Goal: Task Accomplishment & Management: Manage account settings

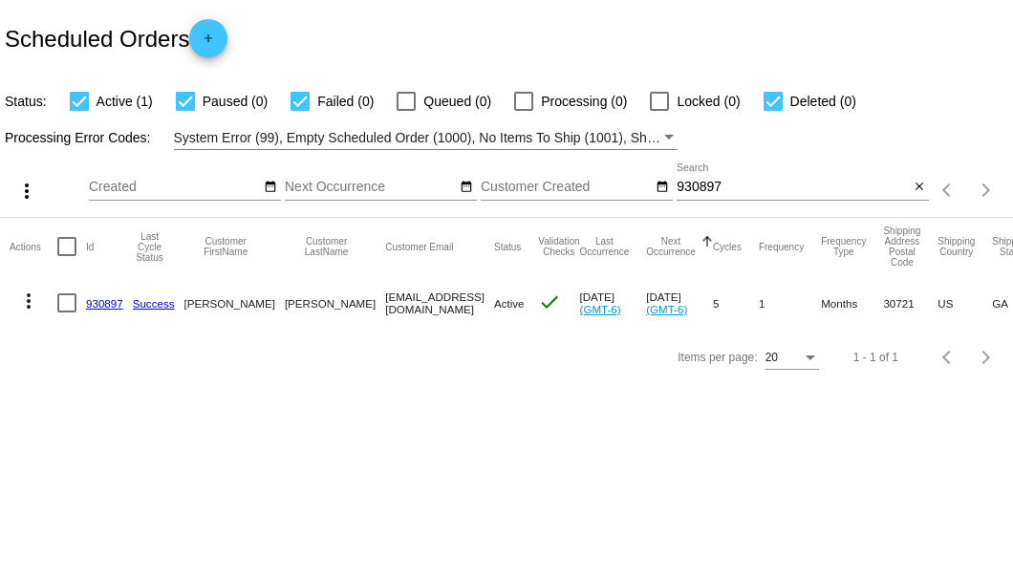
click at [683, 189] on input "930897" at bounding box center [793, 187] width 232 height 15
paste input "616231"
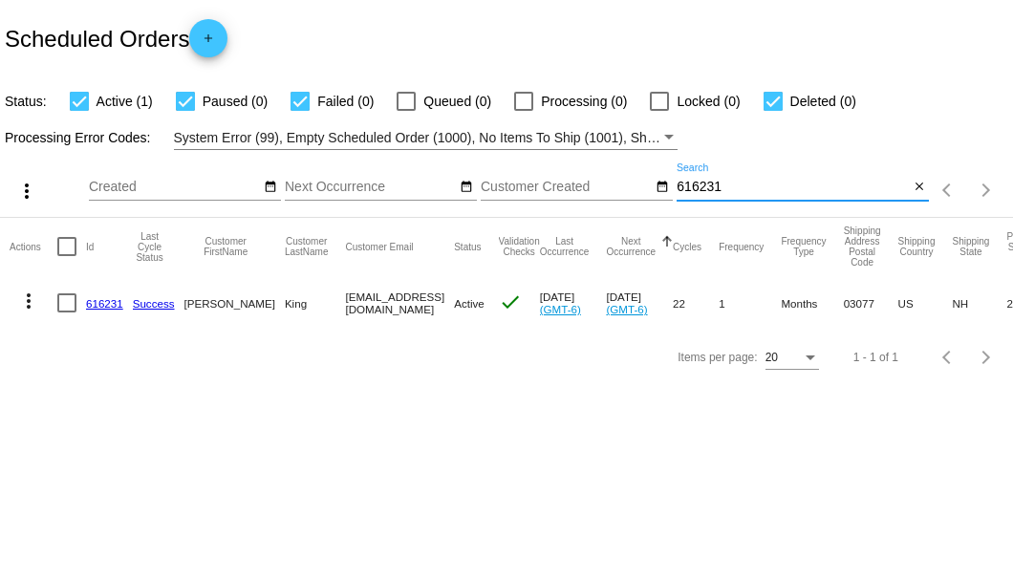
type input "616231"
click at [107, 303] on link "616231" at bounding box center [104, 303] width 37 height 12
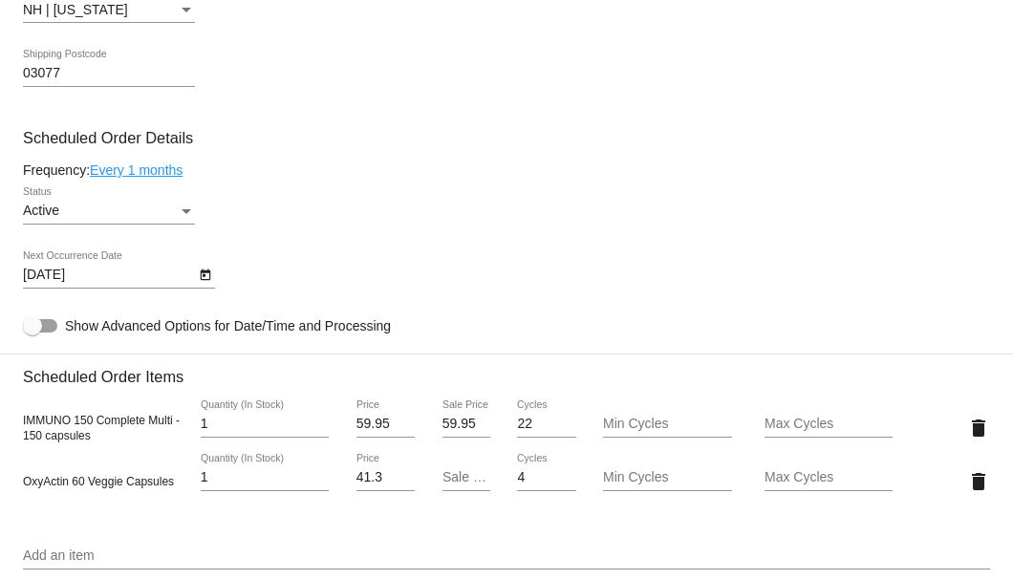
scroll to position [1147, 0]
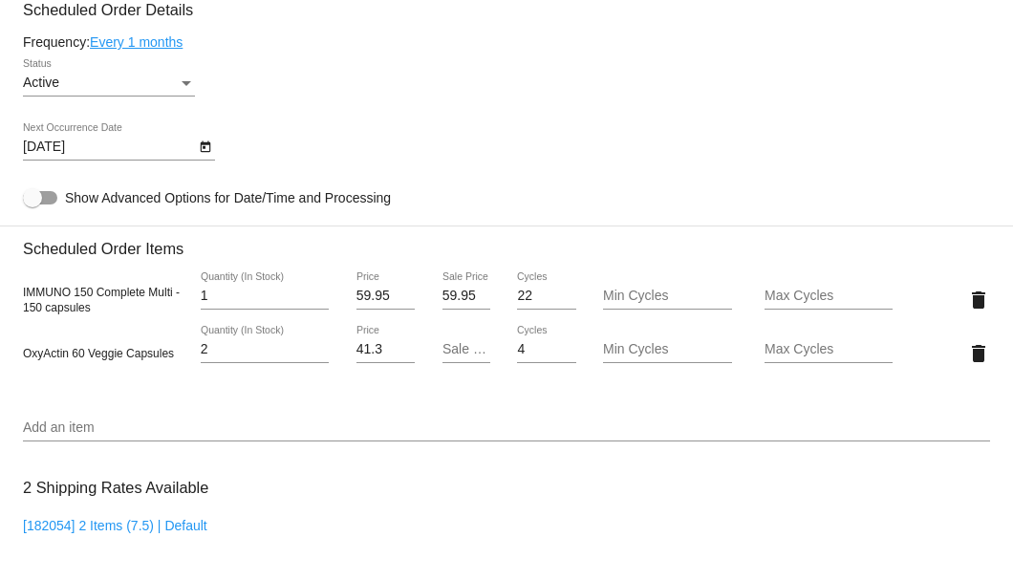
type input "2"
click at [317, 346] on input "2" at bounding box center [265, 349] width 128 height 15
click at [444, 346] on input "Sale Price" at bounding box center [467, 349] width 48 height 15
type input "37.17"
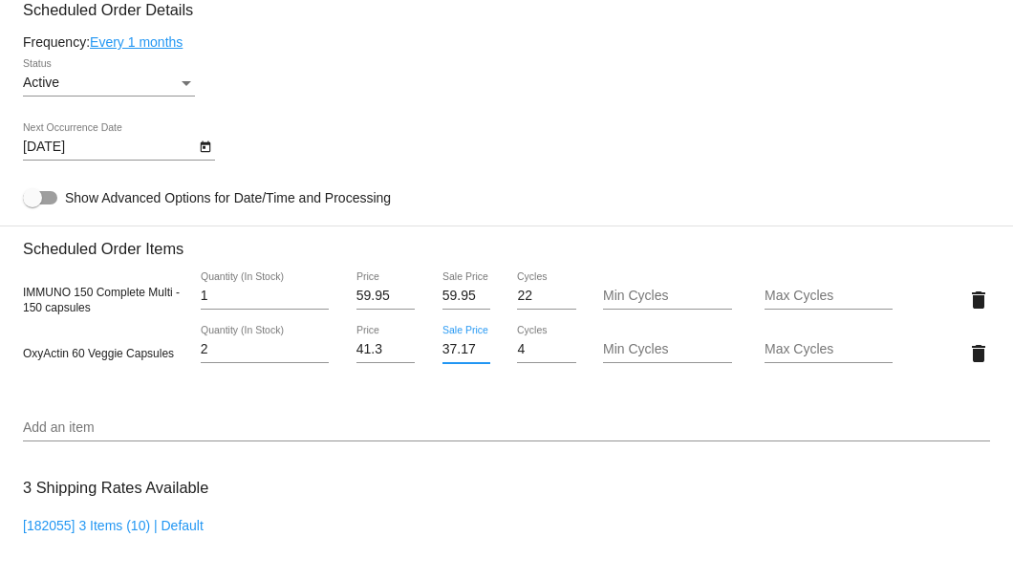
click at [492, 161] on mat-card "Customer 3001822: David A King 6037658323@exceptionalproducts.org Customer Ship…" at bounding box center [506, 314] width 1013 height 2032
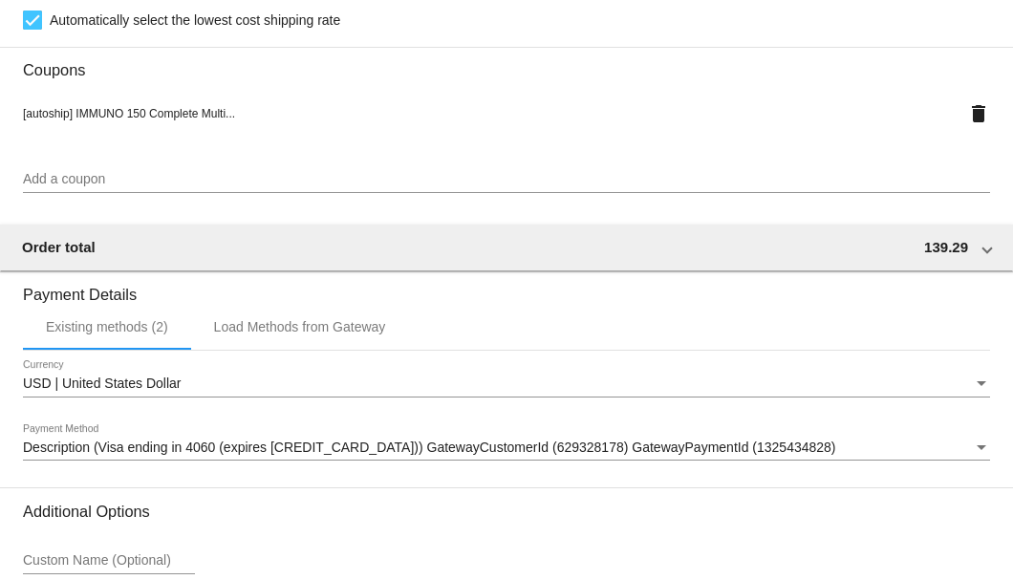
scroll to position [1899, 0]
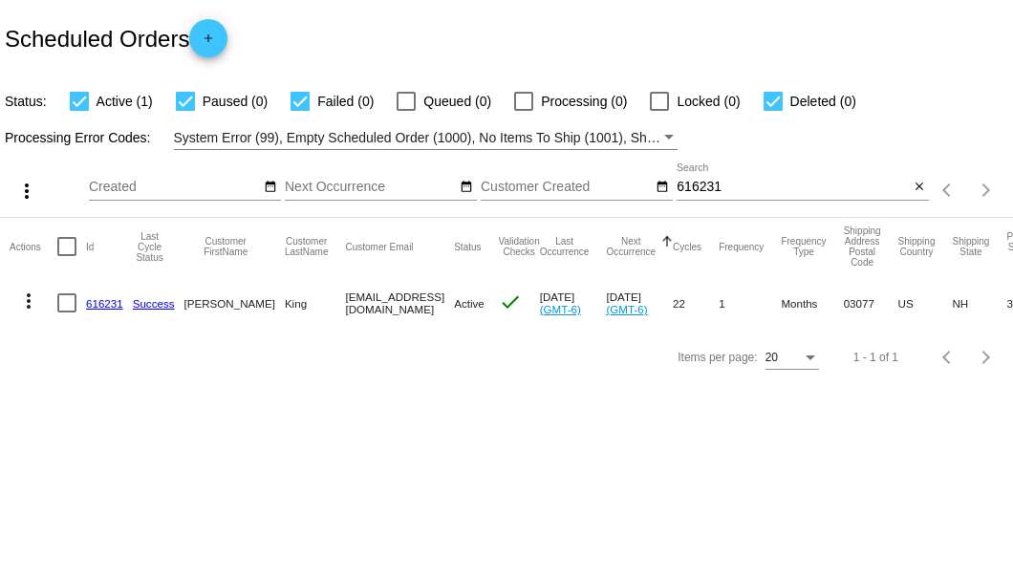
click at [388, 24] on div "Scheduled Orders add" at bounding box center [506, 38] width 1013 height 76
click at [395, 52] on div "Scheduled Orders add" at bounding box center [506, 38] width 1013 height 76
click at [436, 10] on div "Scheduled Orders add" at bounding box center [506, 38] width 1013 height 76
click at [452, 54] on div "Scheduled Orders add" at bounding box center [506, 38] width 1013 height 76
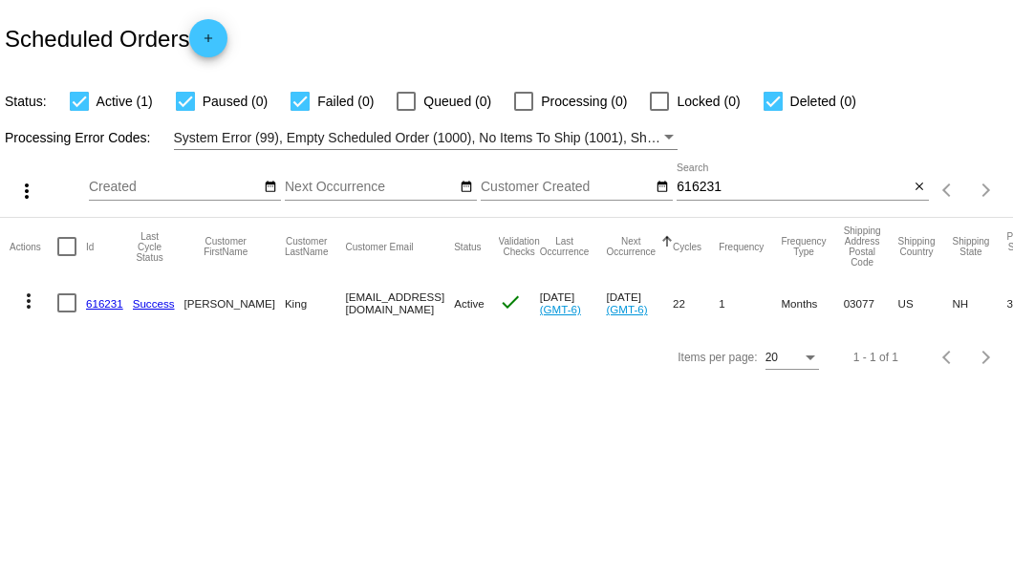
click at [396, 36] on div "Scheduled Orders add" at bounding box center [506, 38] width 1013 height 76
click at [916, 184] on mat-icon "close" at bounding box center [919, 187] width 13 height 15
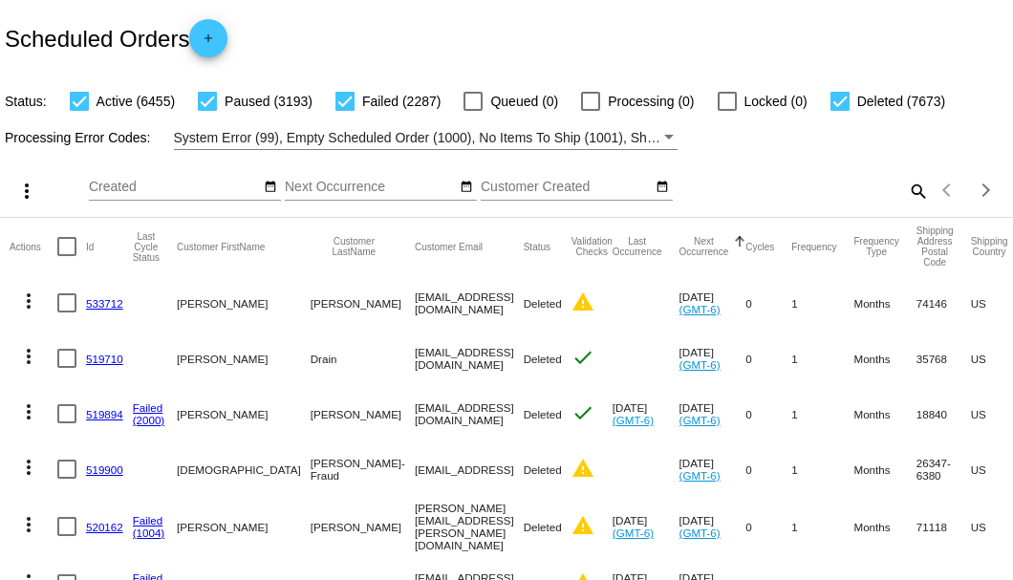
click at [912, 206] on mat-icon "search" at bounding box center [917, 191] width 23 height 30
click at [912, 195] on input "Search" at bounding box center [803, 187] width 252 height 15
paste input "697464"
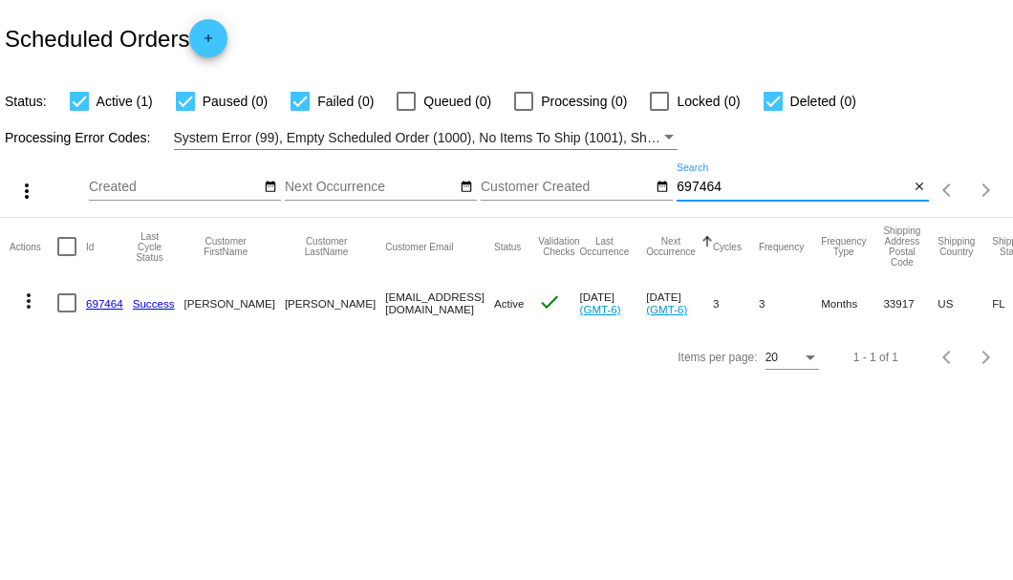
type input "697464"
click at [105, 302] on link "697464" at bounding box center [104, 303] width 37 height 12
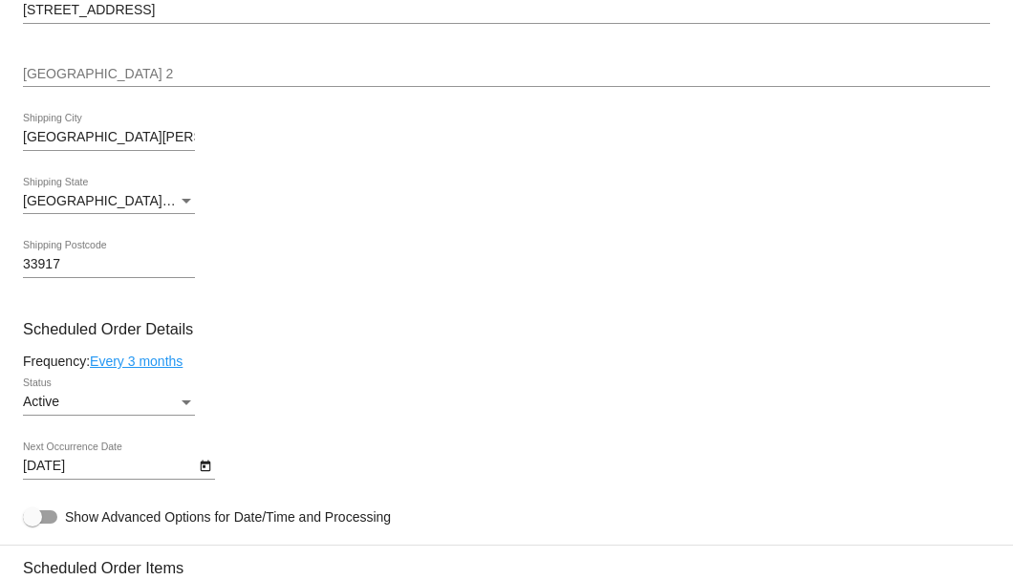
scroll to position [637, 0]
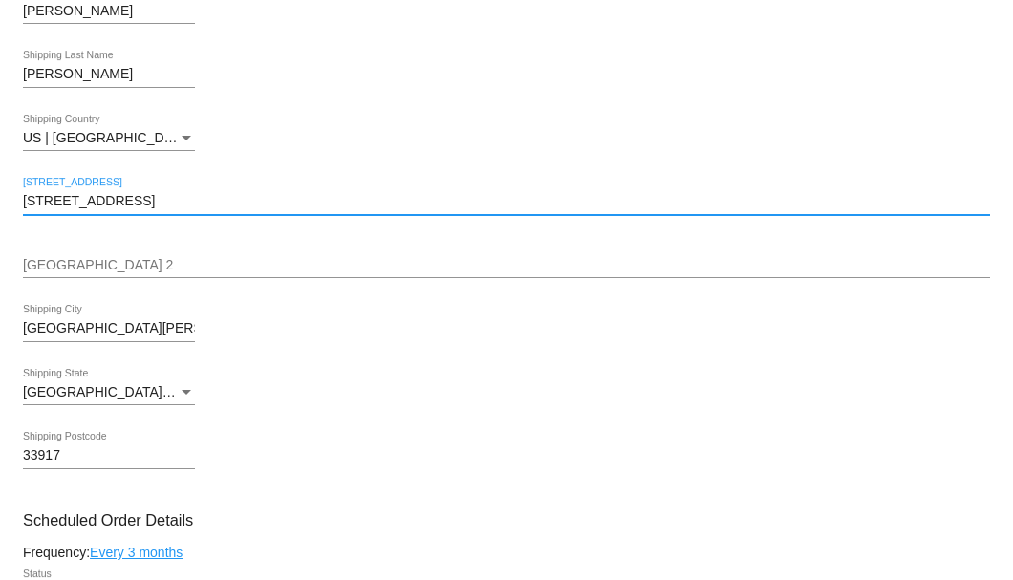
drag, startPoint x: 147, startPoint y: 200, endPoint x: 11, endPoint y: 191, distance: 136.0
paste input "697464"
type input "6"
type input "14102 Cindywood Circle"
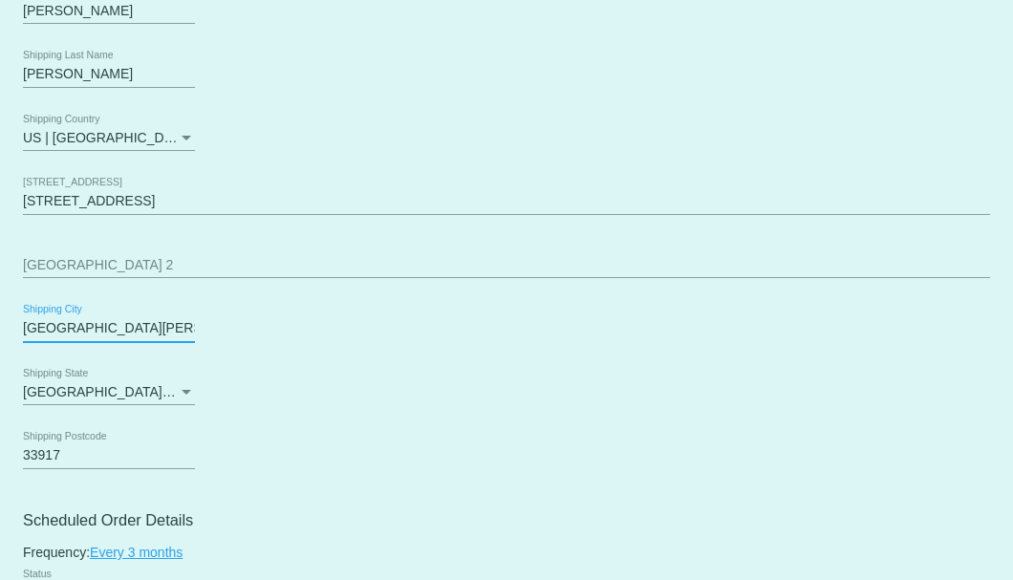
drag, startPoint x: 123, startPoint y: 330, endPoint x: 14, endPoint y: 329, distance: 109.0
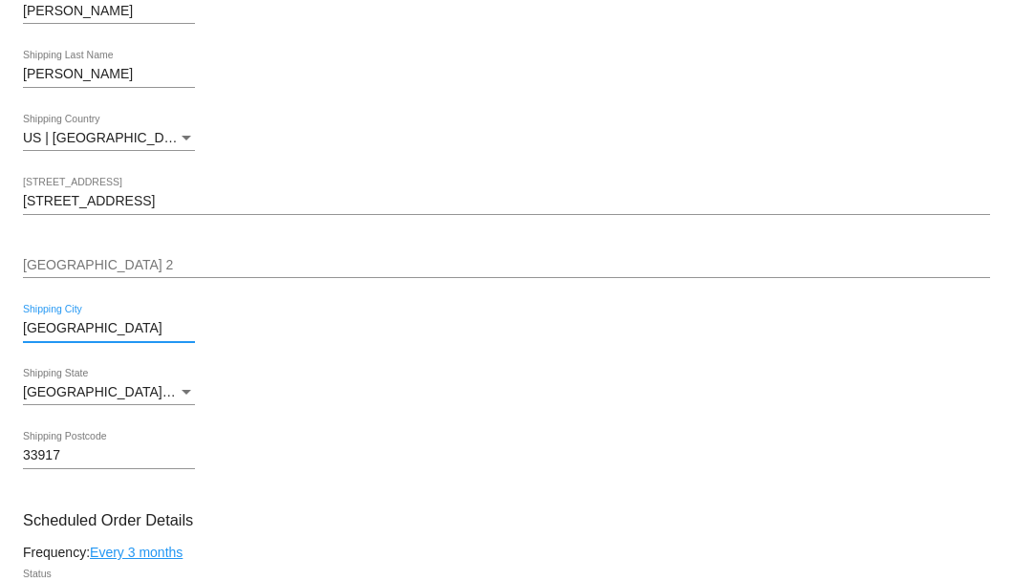
type input "Houston"
click at [98, 397] on div "FL | Florida" at bounding box center [100, 392] width 155 height 15
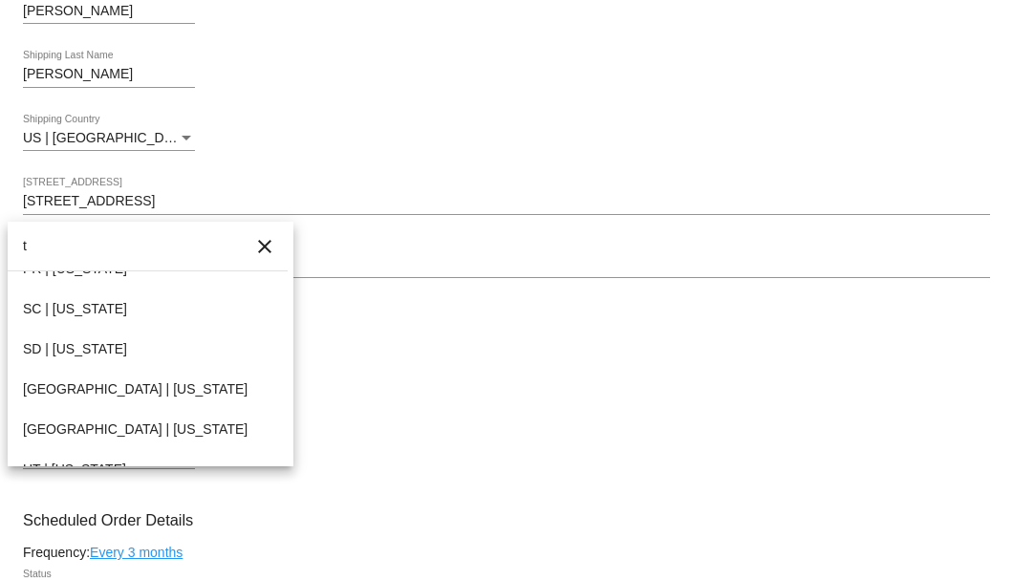
scroll to position [0, 0]
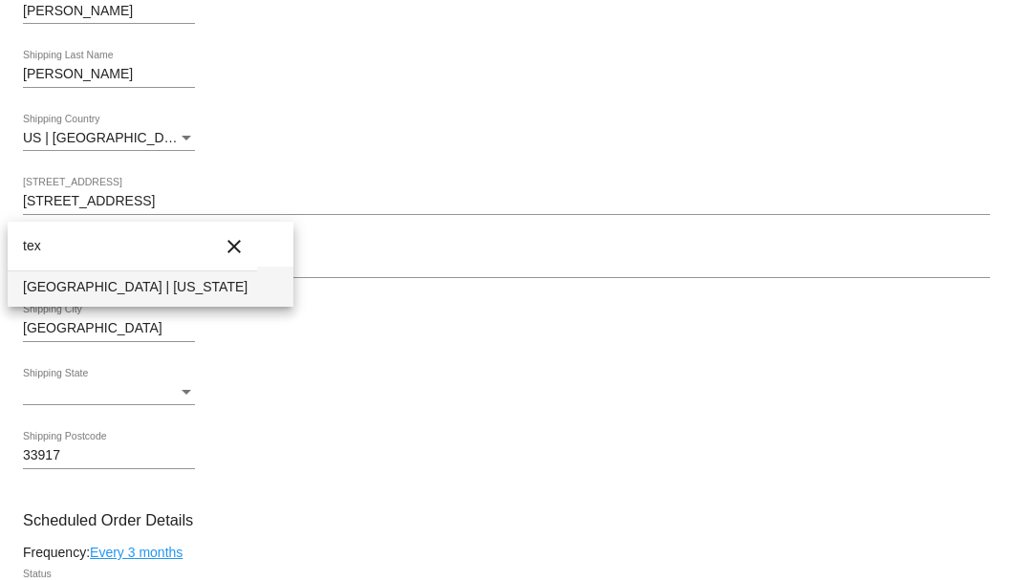
type input "tex"
click at [107, 292] on span "TX | Texas" at bounding box center [150, 287] width 255 height 40
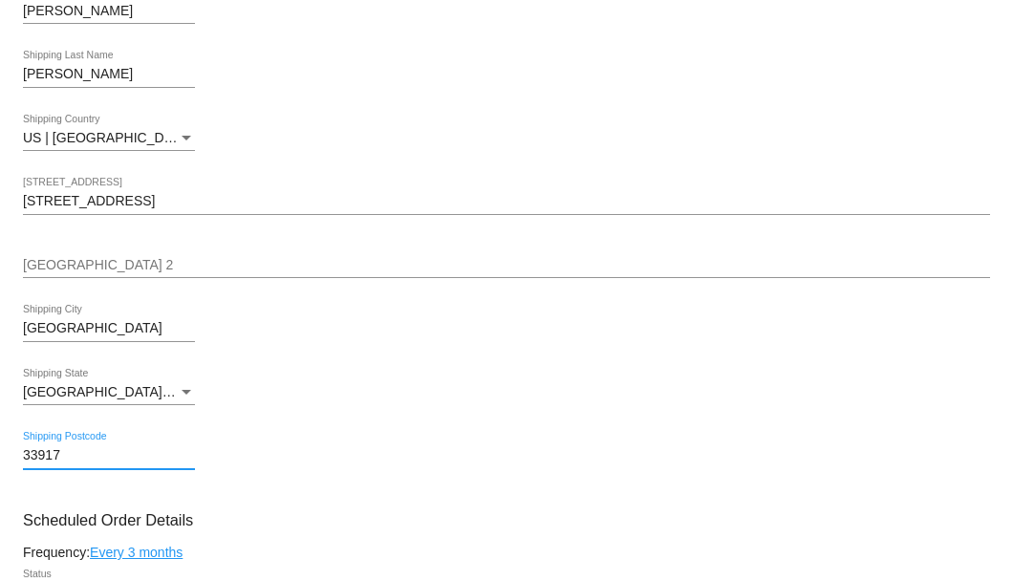
drag, startPoint x: 80, startPoint y: 458, endPoint x: 18, endPoint y: 458, distance: 62.1
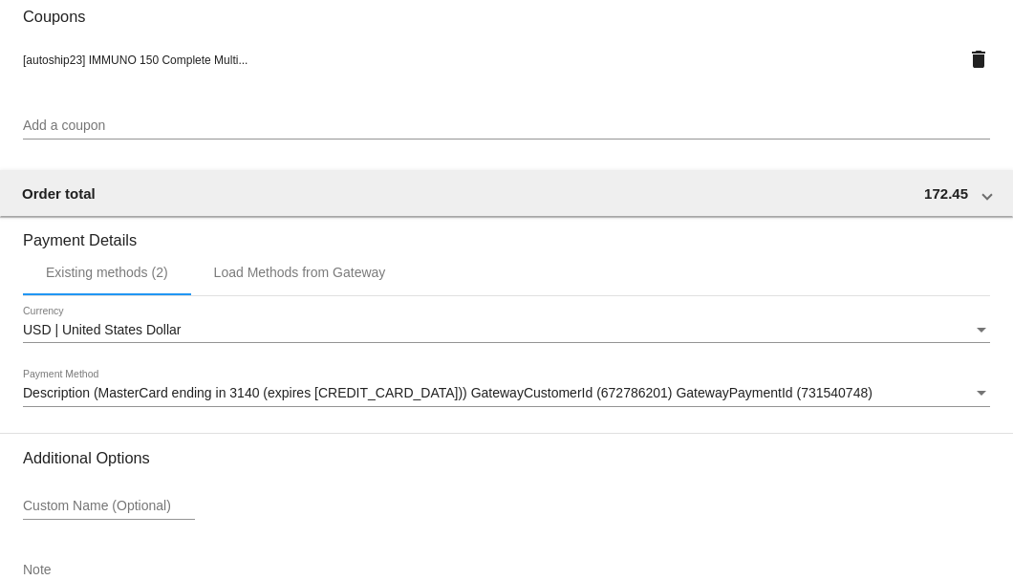
scroll to position [1845, 0]
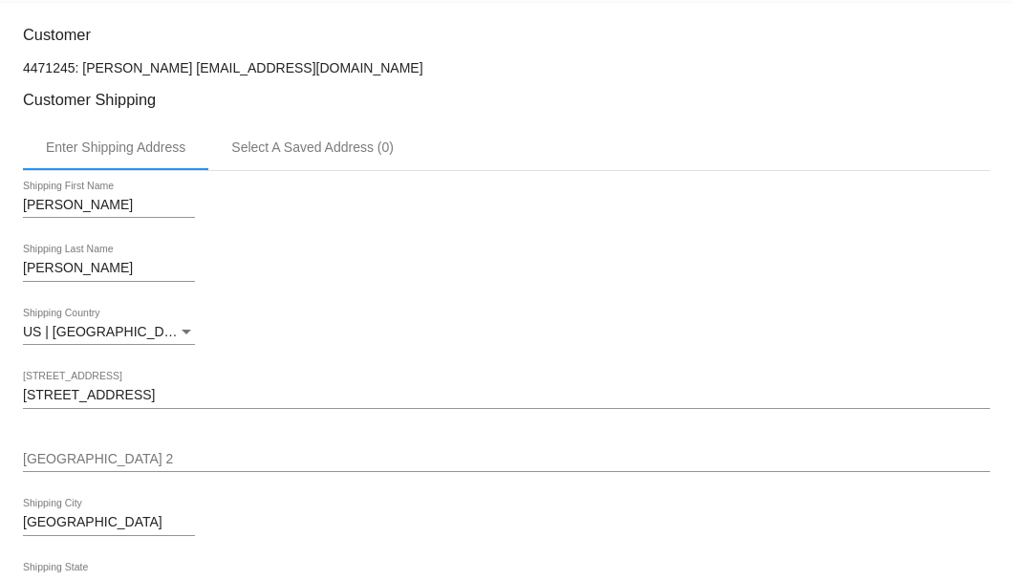
scroll to position [315, 0]
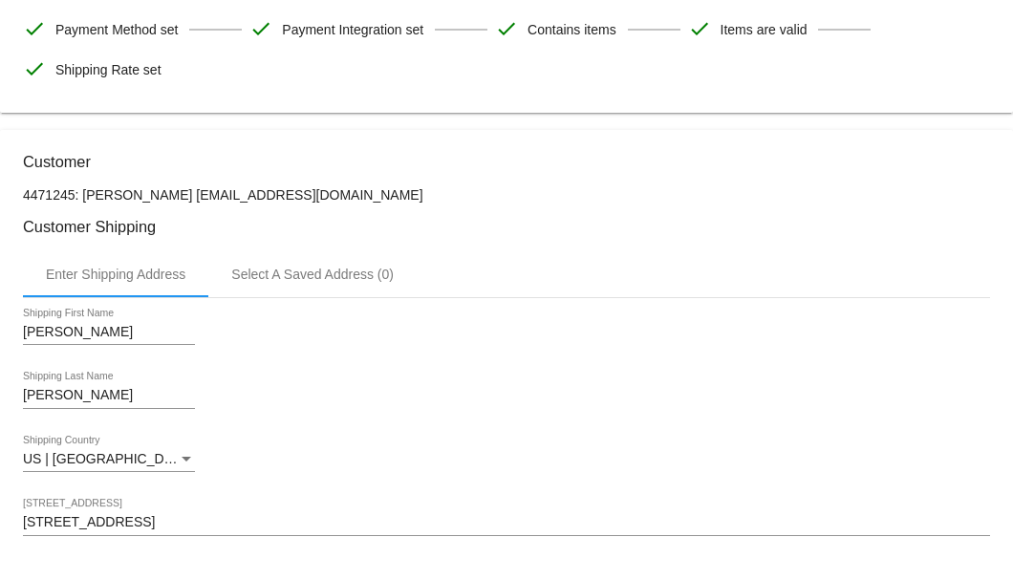
type input "77079"
drag, startPoint x: 338, startPoint y: 192, endPoint x: 188, endPoint y: 187, distance: 150.2
click at [188, 187] on p "4471245: Howard McAtee brettmcatee1@gmail.com" at bounding box center [506, 194] width 967 height 15
click at [271, 187] on p "4471245: Howard McAtee brettmcatee1@gmail.com" at bounding box center [506, 194] width 967 height 15
drag, startPoint x: 333, startPoint y: 194, endPoint x: 180, endPoint y: 189, distance: 153.0
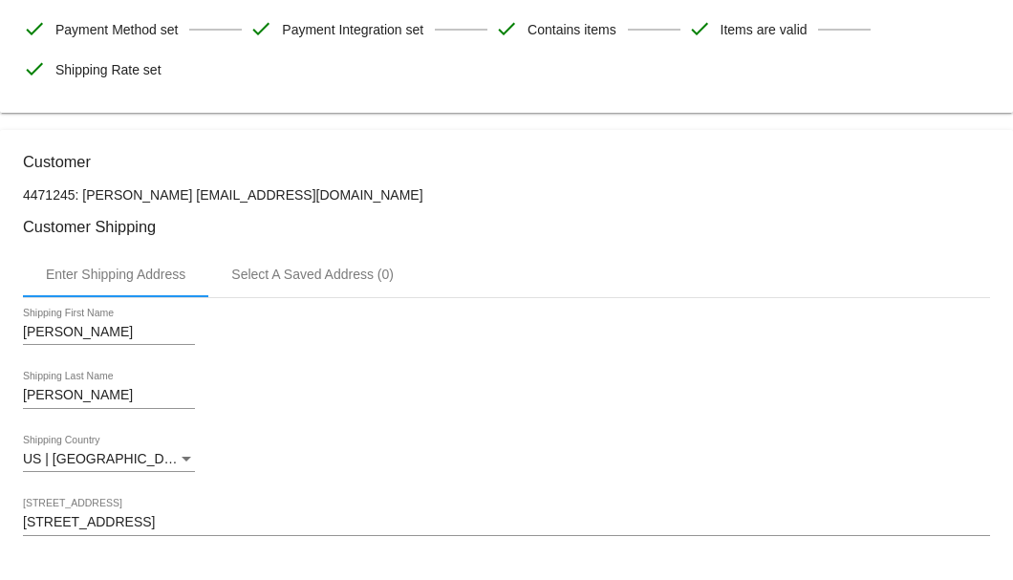
click at [180, 189] on p "4471245: Howard McAtee brettmcatee1@gmail.com" at bounding box center [506, 194] width 967 height 15
copy p "brettmcatee1@gmail.com"
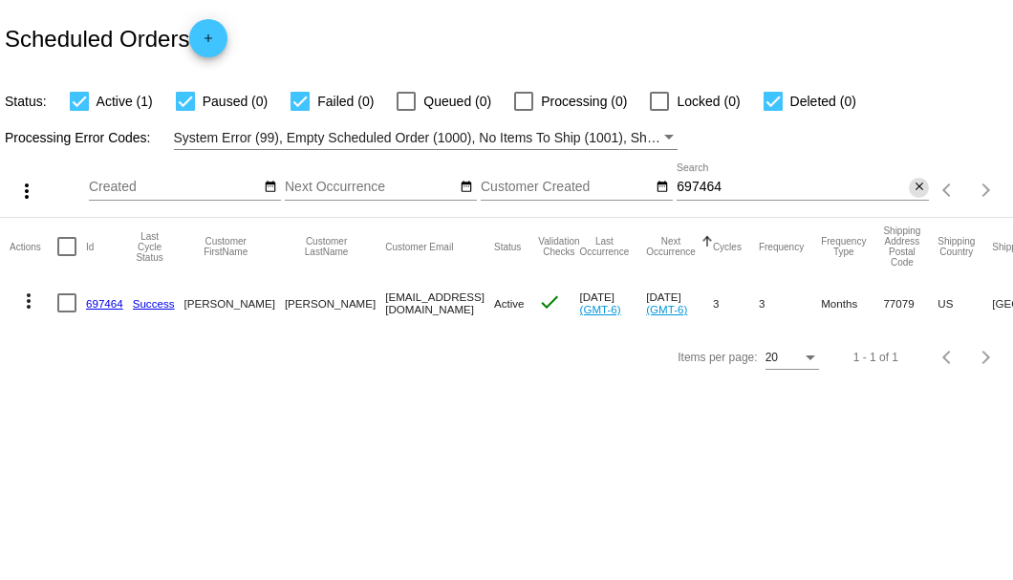
click at [921, 193] on mat-icon "close" at bounding box center [919, 187] width 13 height 15
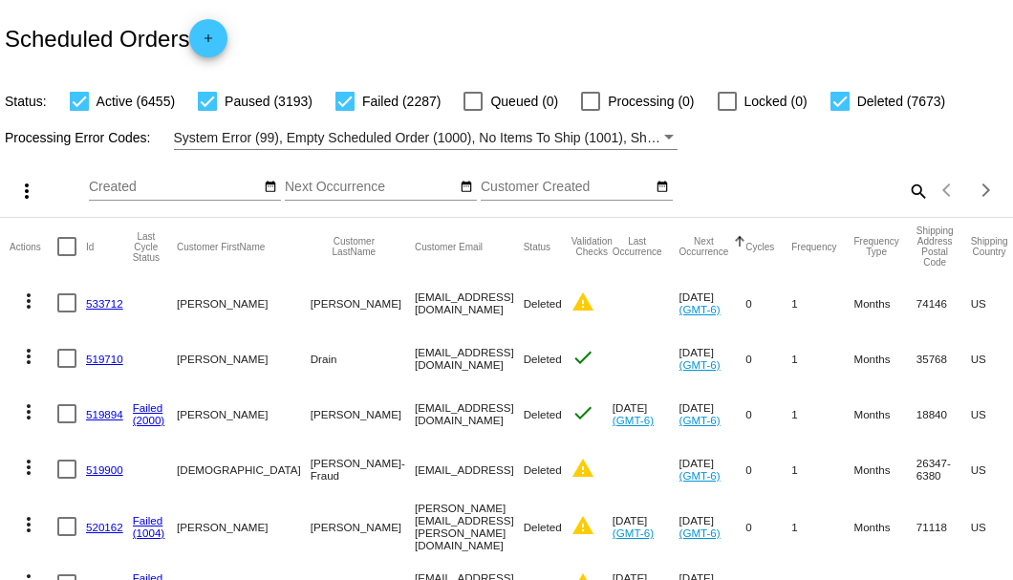
click at [912, 206] on mat-icon "search" at bounding box center [917, 191] width 23 height 30
click at [711, 201] on div "Search" at bounding box center [803, 181] width 252 height 37
click at [707, 195] on input "Search" at bounding box center [803, 187] width 252 height 15
paste input "965895"
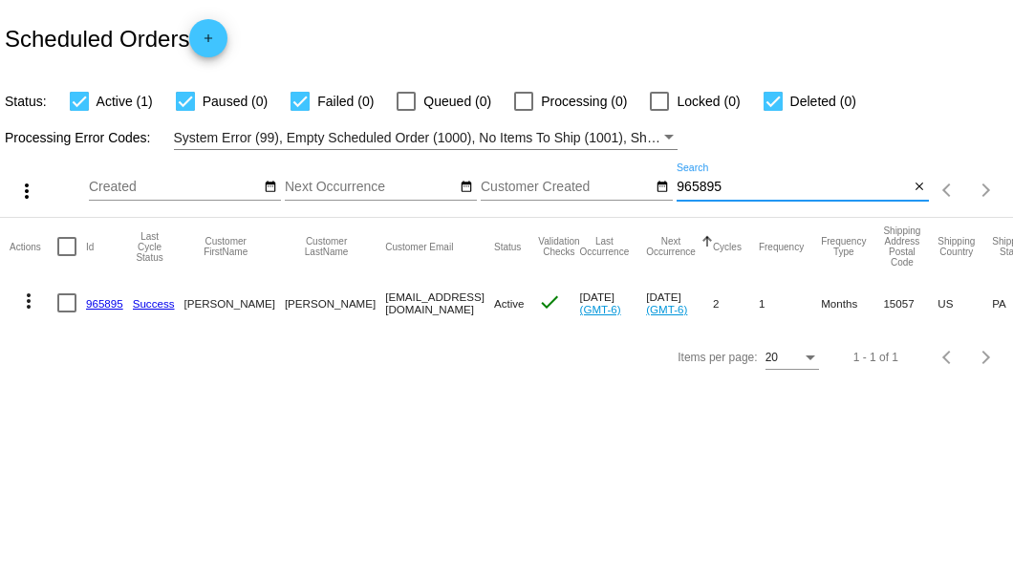
type input "965895"
click at [104, 305] on link "965895" at bounding box center [104, 303] width 37 height 12
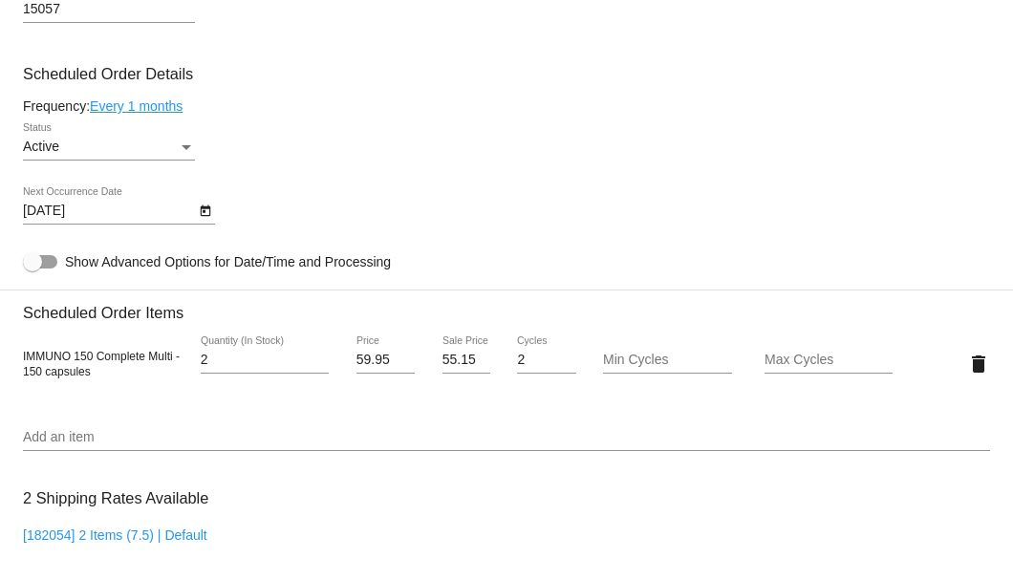
scroll to position [956, 0]
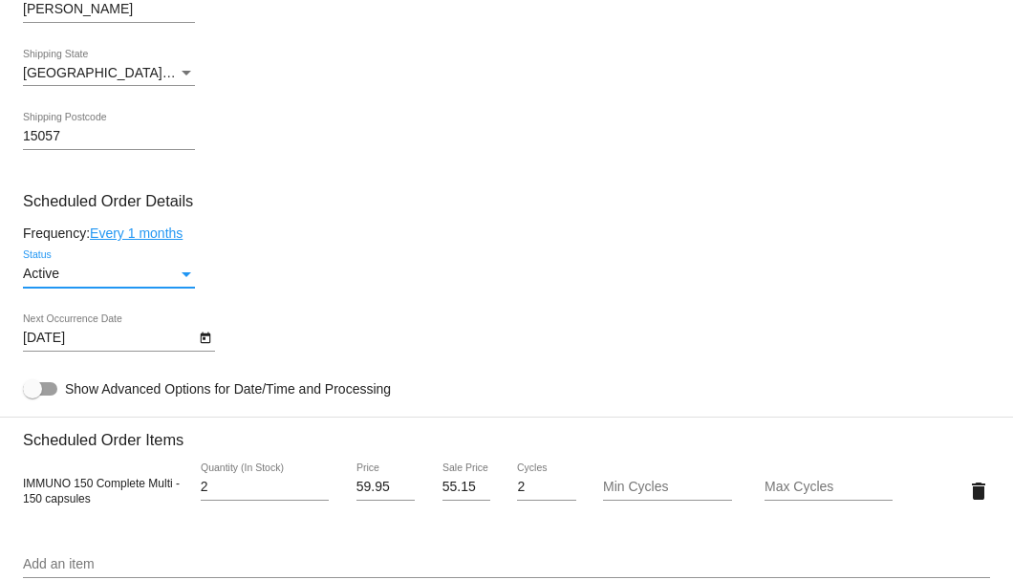
click at [170, 271] on div "Active" at bounding box center [100, 274] width 155 height 15
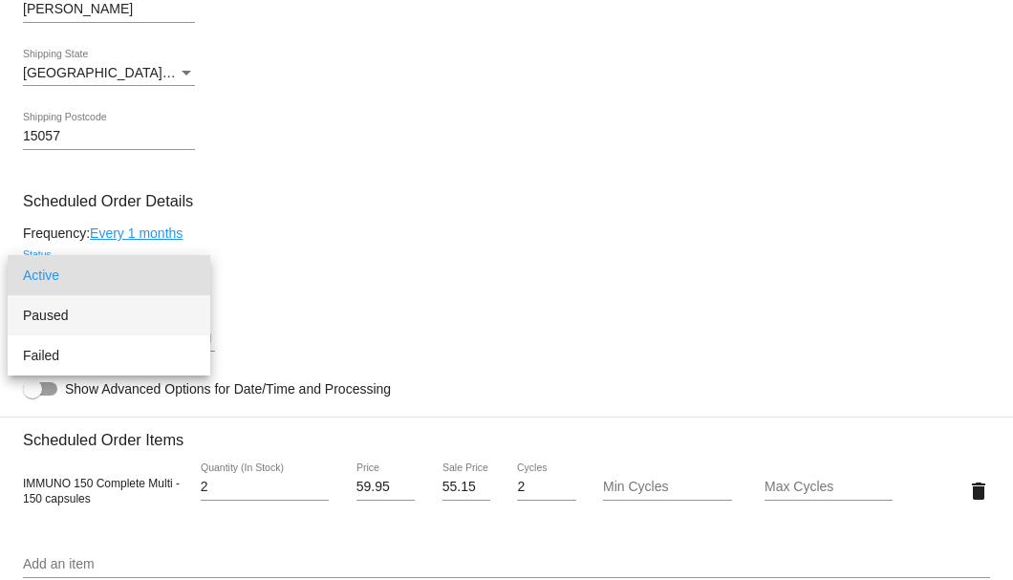
click at [120, 314] on span "Paused" at bounding box center [109, 315] width 172 height 40
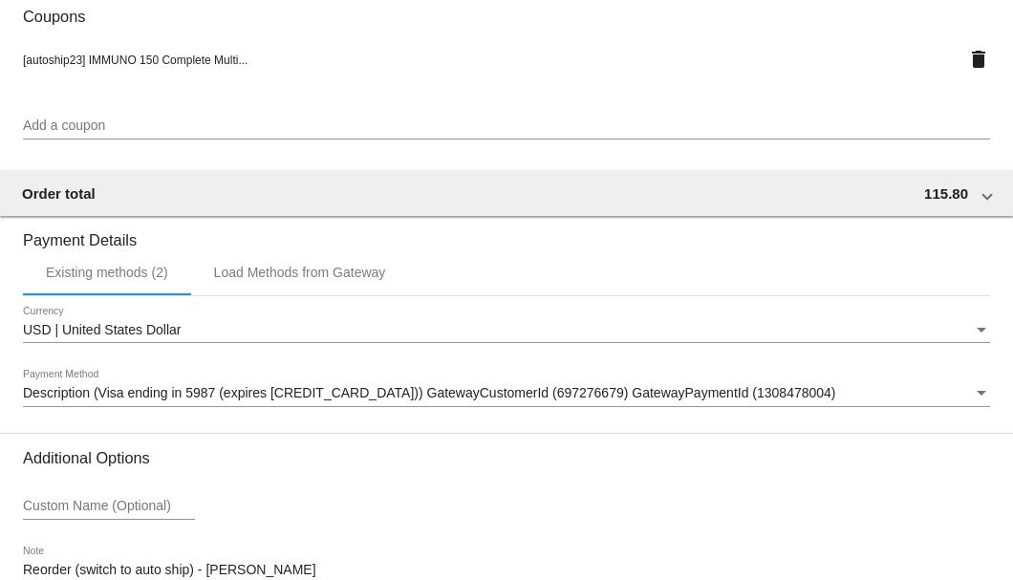
scroll to position [1845, 0]
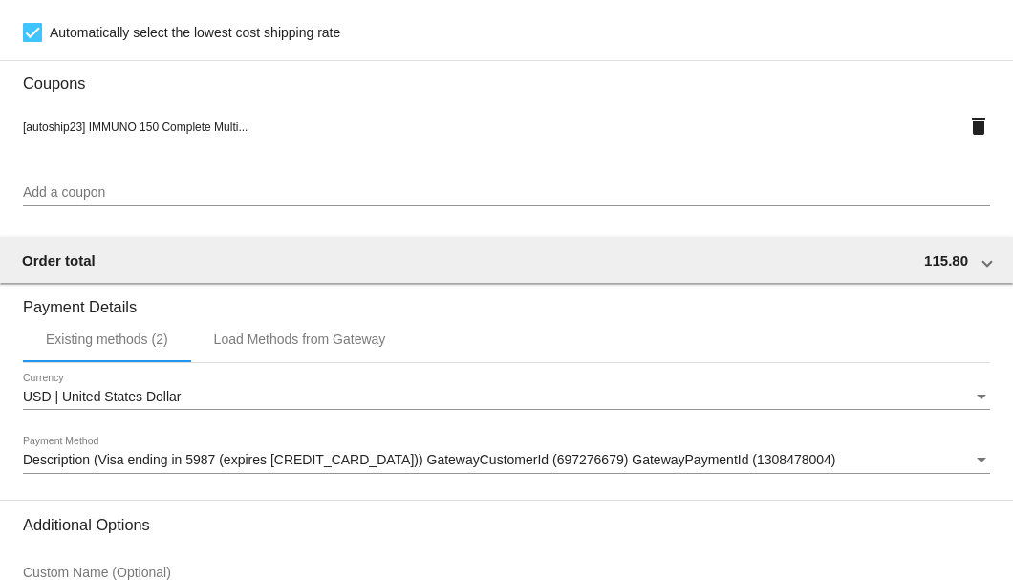
scroll to position [1463, 0]
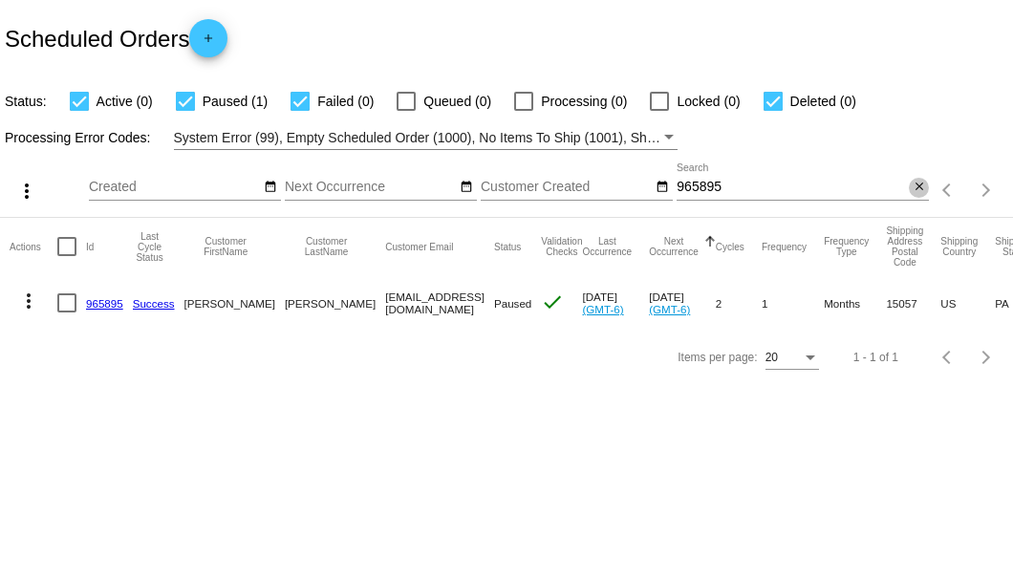
click at [913, 187] on mat-icon "close" at bounding box center [919, 187] width 13 height 15
click at [913, 187] on mat-icon "search" at bounding box center [917, 191] width 23 height 30
click at [913, 187] on input "Search" at bounding box center [803, 187] width 252 height 15
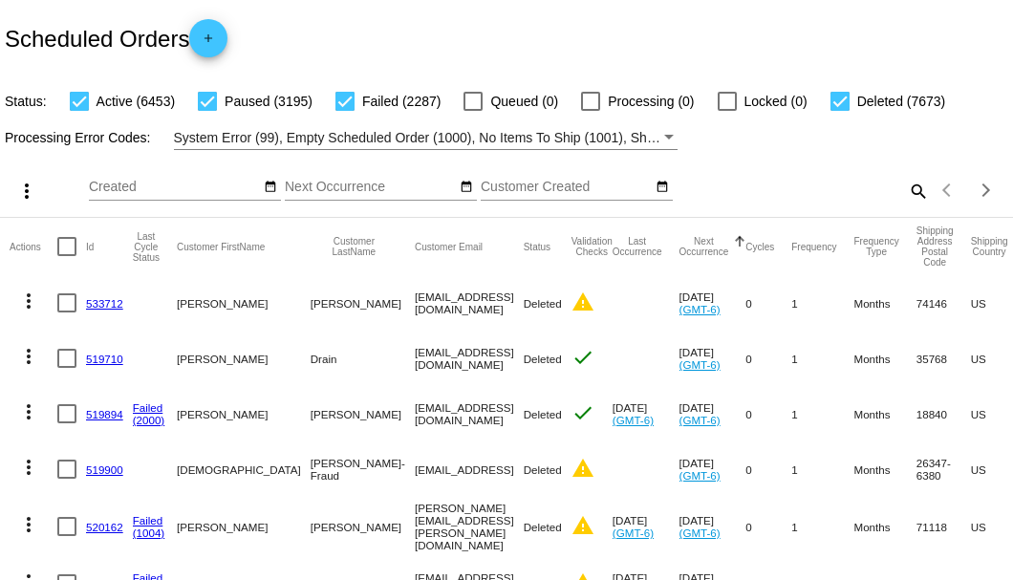
click at [906, 206] on mat-icon "search" at bounding box center [917, 191] width 23 height 30
click at [900, 195] on input "Search" at bounding box center [803, 187] width 252 height 15
paste input "776392"
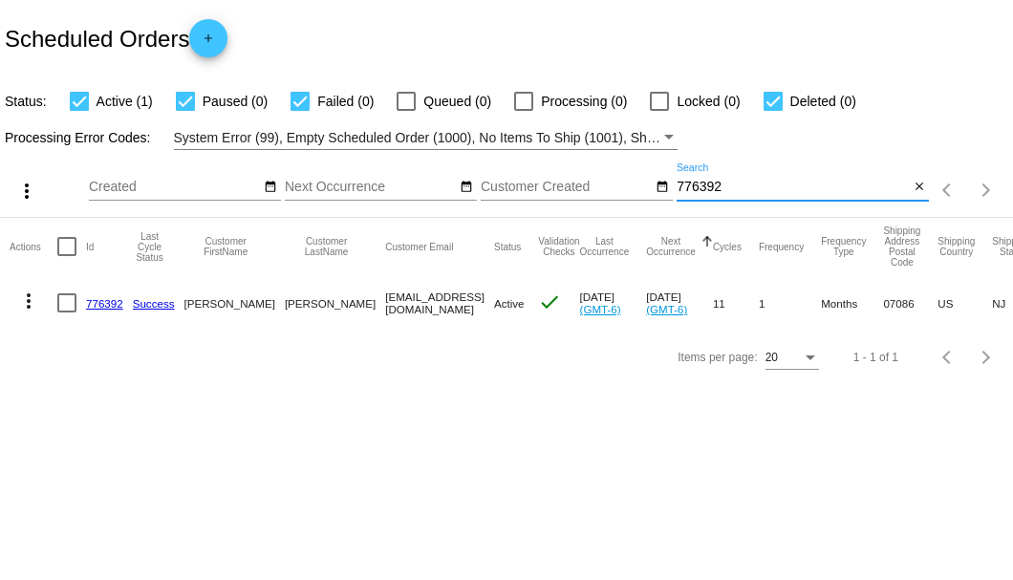
type input "776392"
click at [111, 298] on link "776392" at bounding box center [104, 303] width 37 height 12
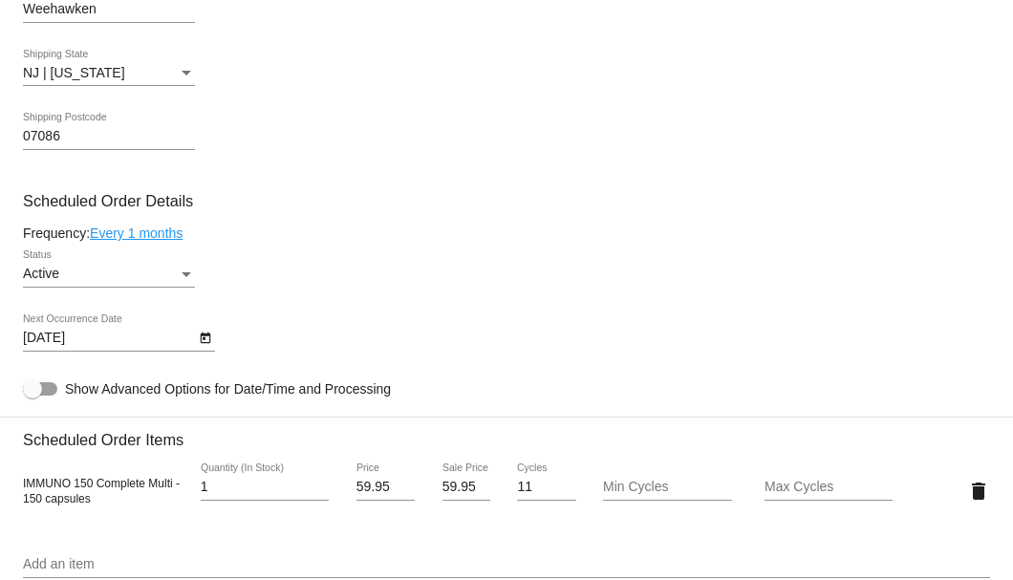
scroll to position [1083, 0]
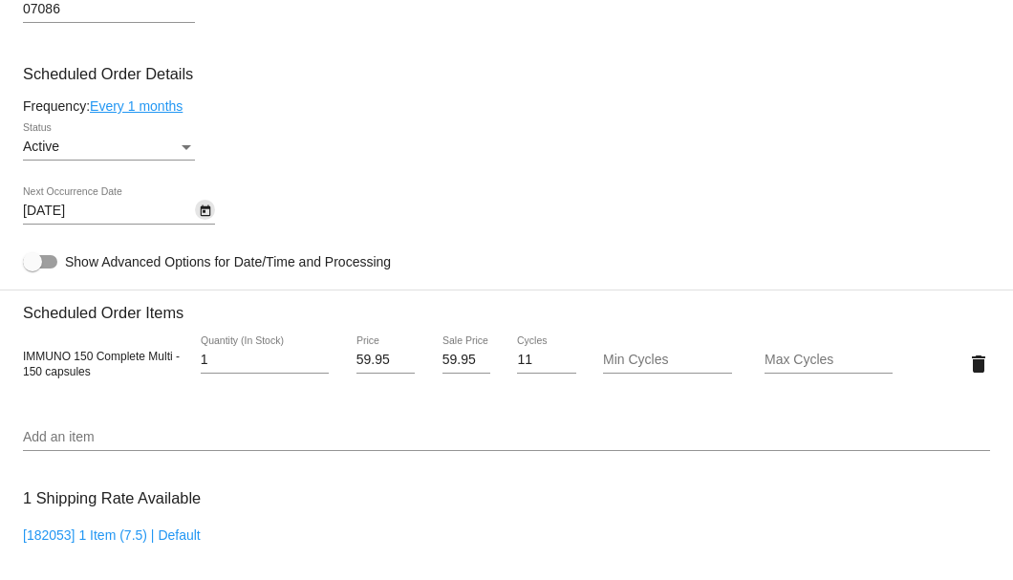
click at [208, 213] on icon "Open calendar" at bounding box center [205, 211] width 13 height 23
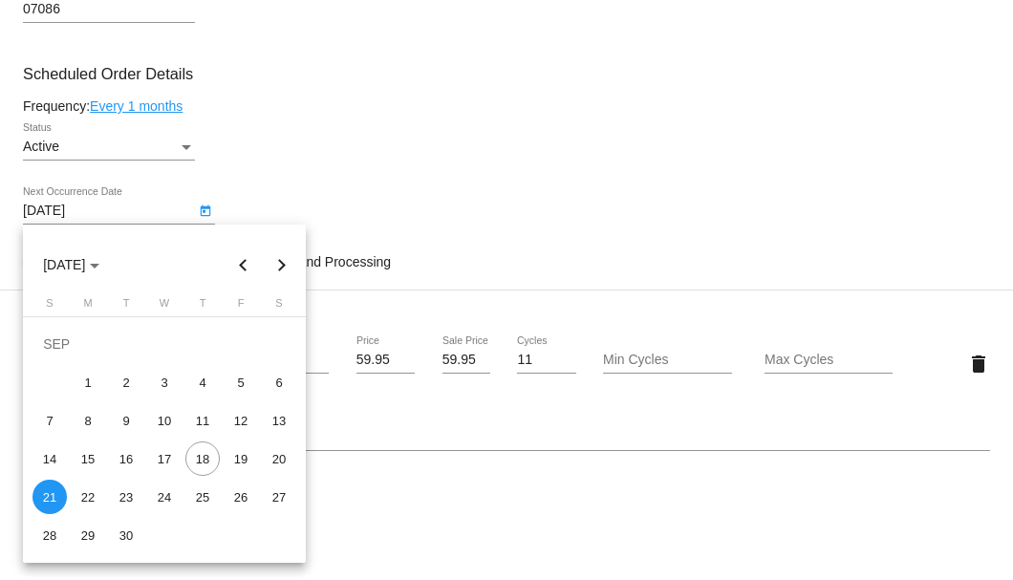
click at [275, 256] on button "Next month" at bounding box center [282, 265] width 38 height 38
click at [204, 379] on div "9" at bounding box center [202, 382] width 34 height 34
type input "10/9/2025"
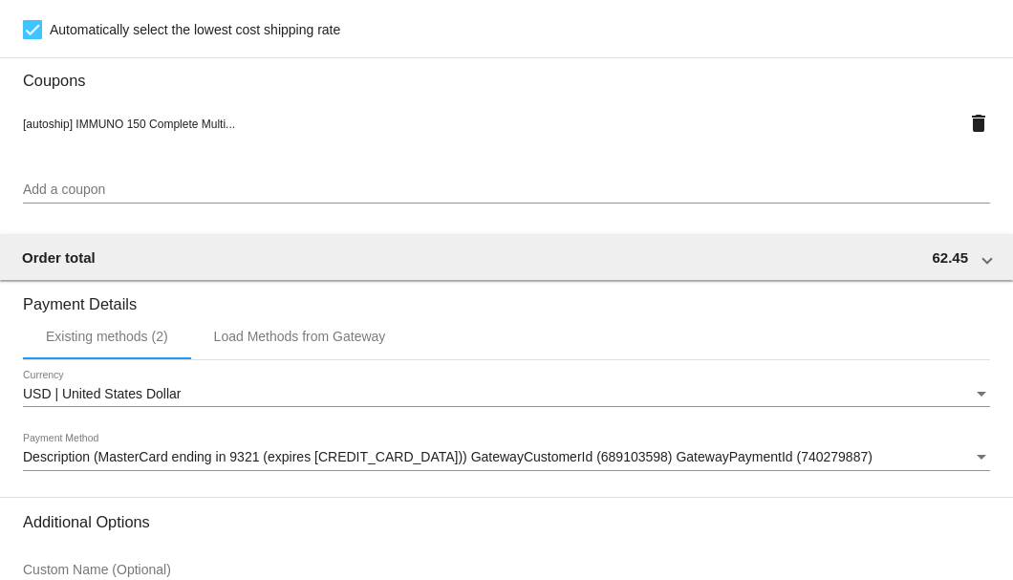
scroll to position [1845, 0]
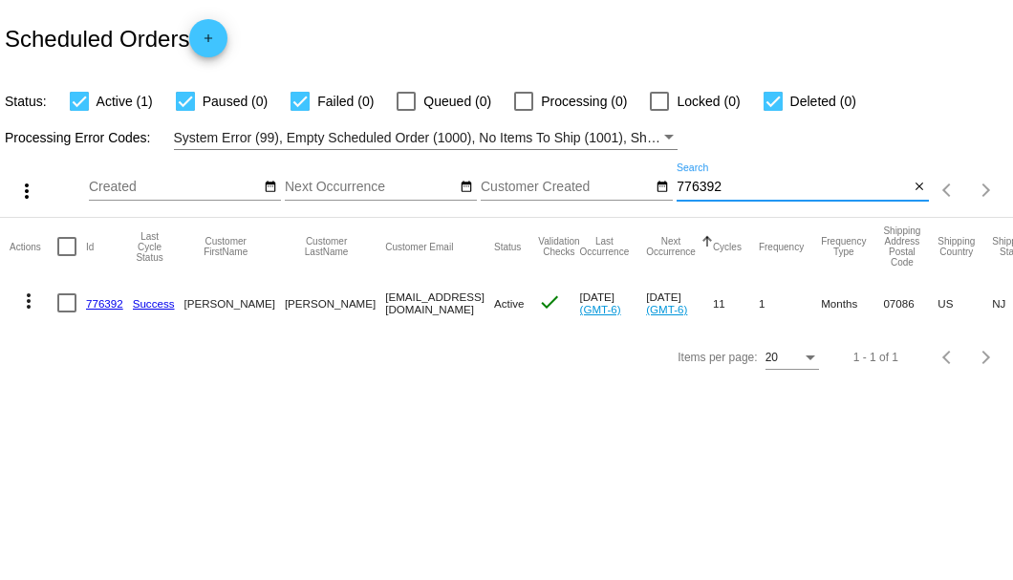
click at [705, 189] on input "776392" at bounding box center [793, 187] width 232 height 15
paste input "[EMAIL_ADDRESS][DOMAIN_NAME]"
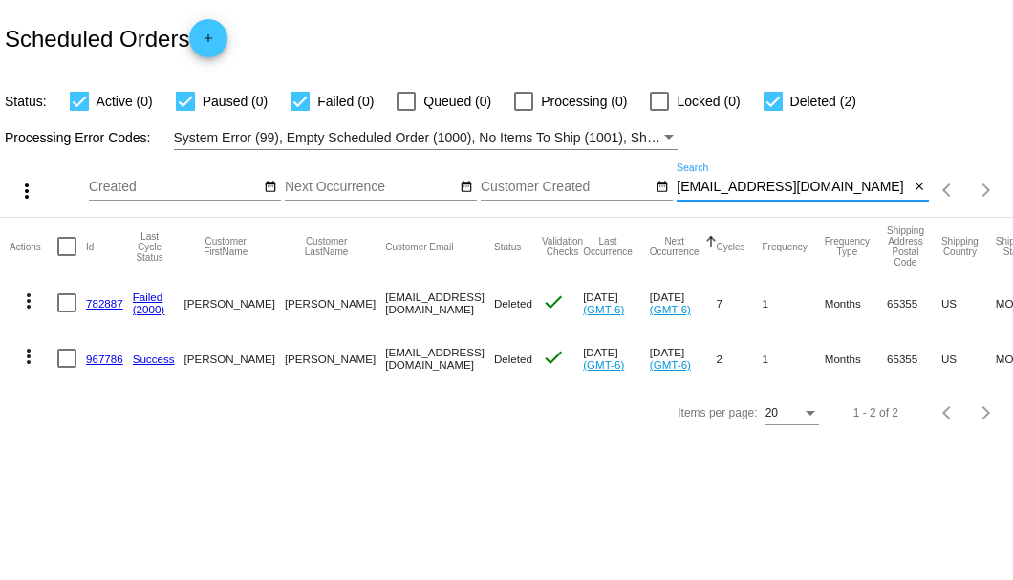
type input "[EMAIL_ADDRESS][DOMAIN_NAME]"
click at [98, 361] on link "967786" at bounding box center [104, 359] width 37 height 12
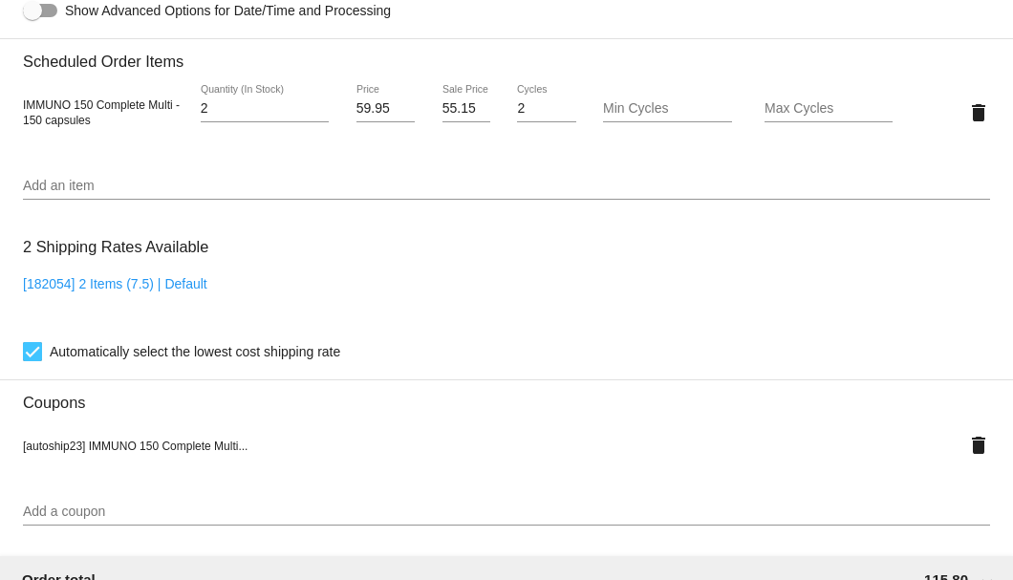
scroll to position [1143, 0]
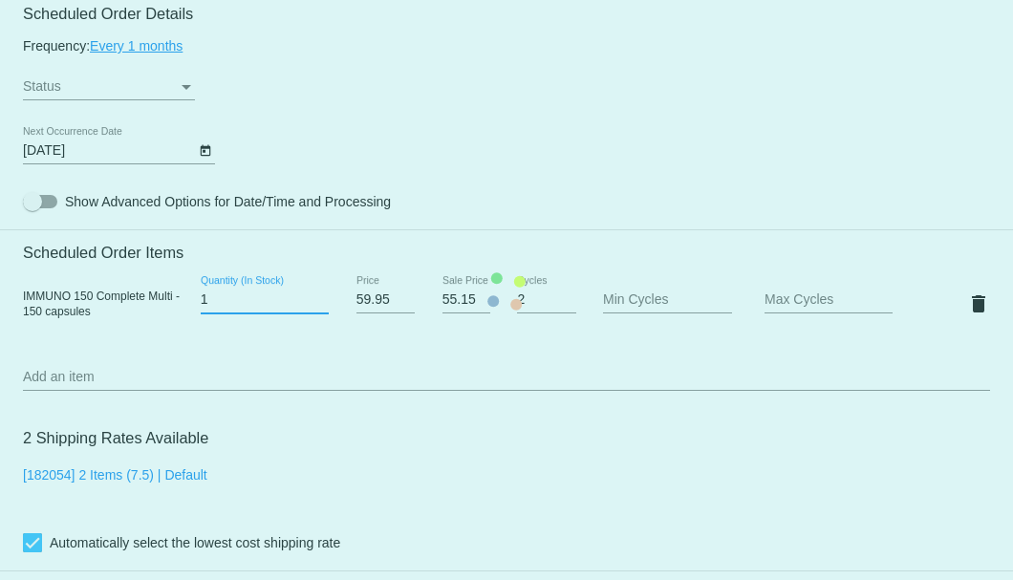
type input "1"
click at [318, 304] on input "1" at bounding box center [265, 300] width 128 height 15
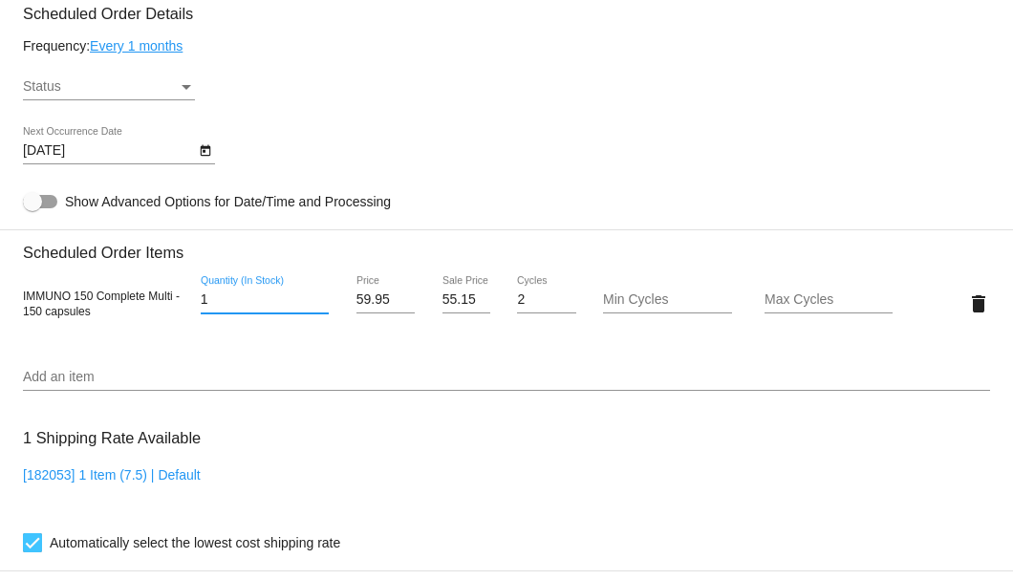
scroll to position [889, 0]
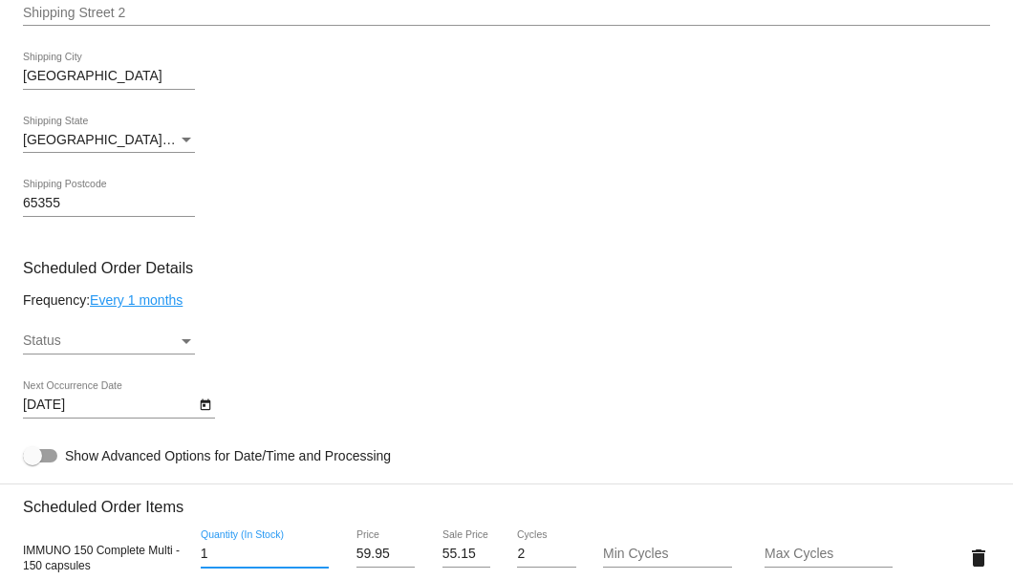
click at [185, 347] on div "Status" at bounding box center [186, 341] width 17 height 15
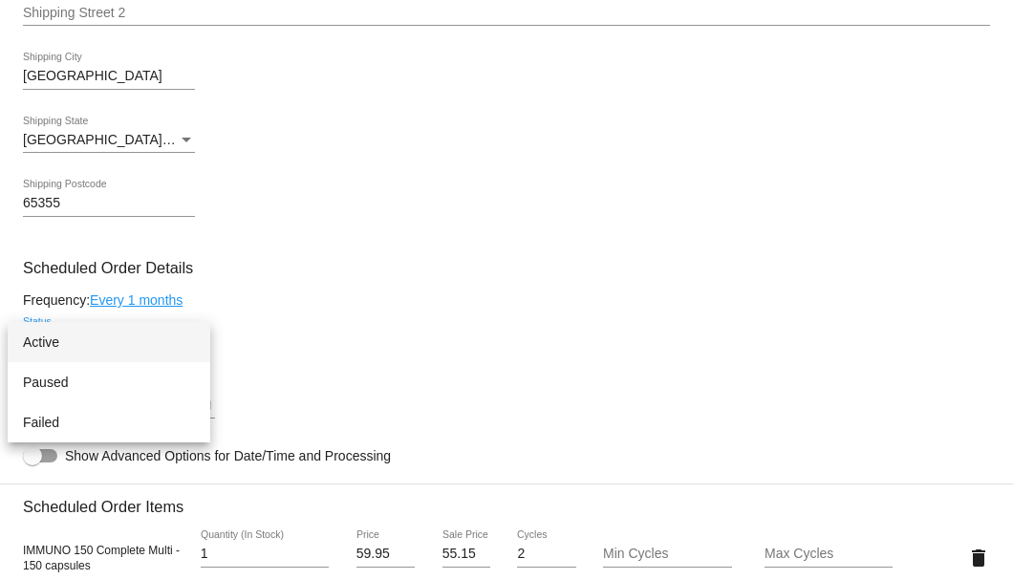
click at [148, 356] on span "Active" at bounding box center [109, 342] width 172 height 40
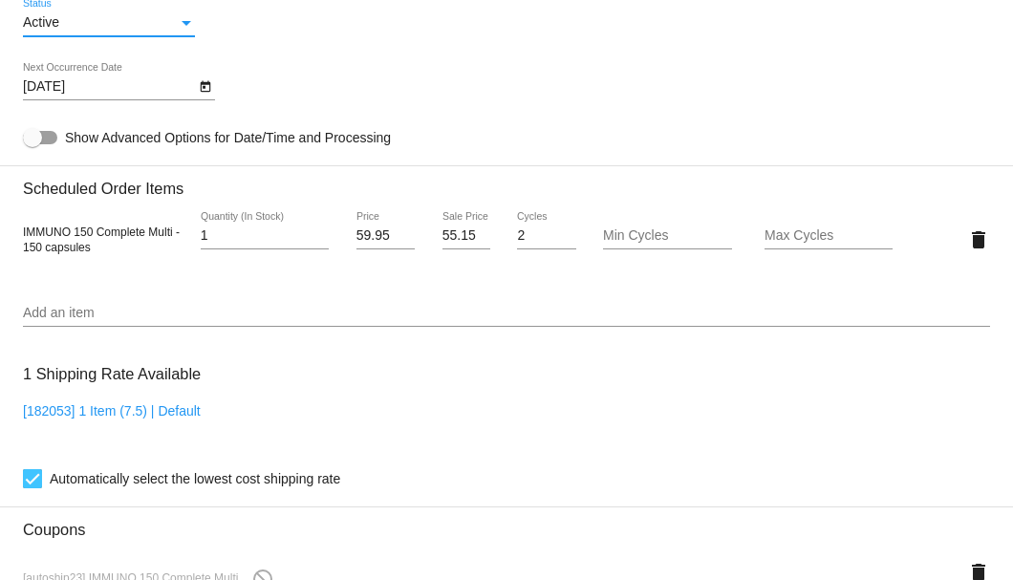
scroll to position [1463, 0]
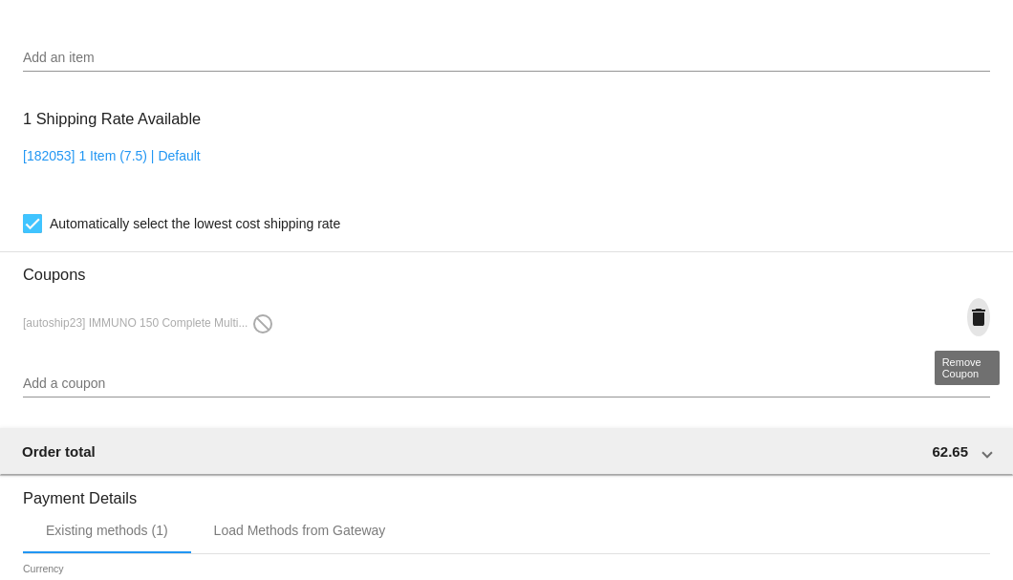
click at [967, 321] on mat-icon "delete" at bounding box center [978, 317] width 23 height 23
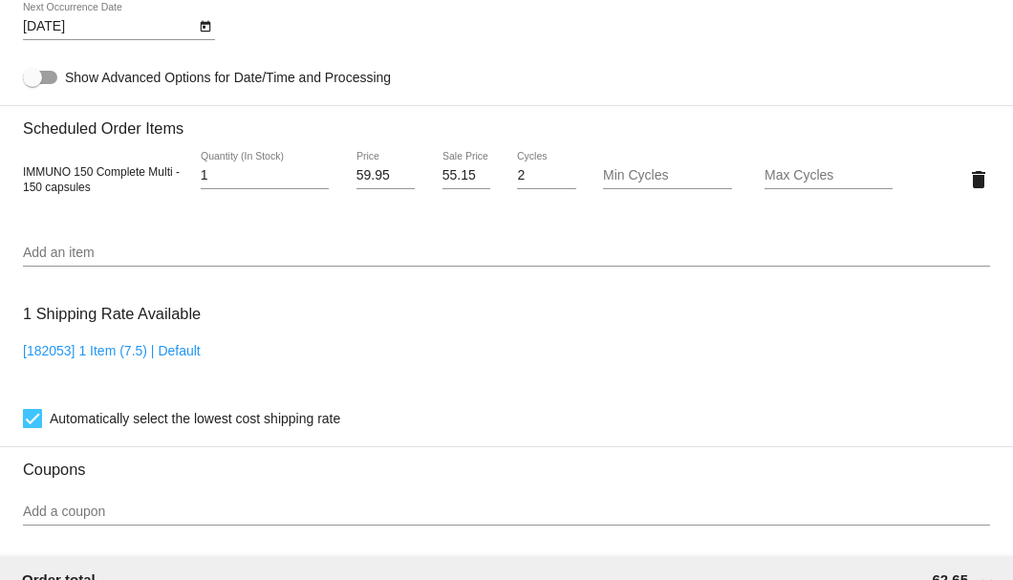
scroll to position [1076, 0]
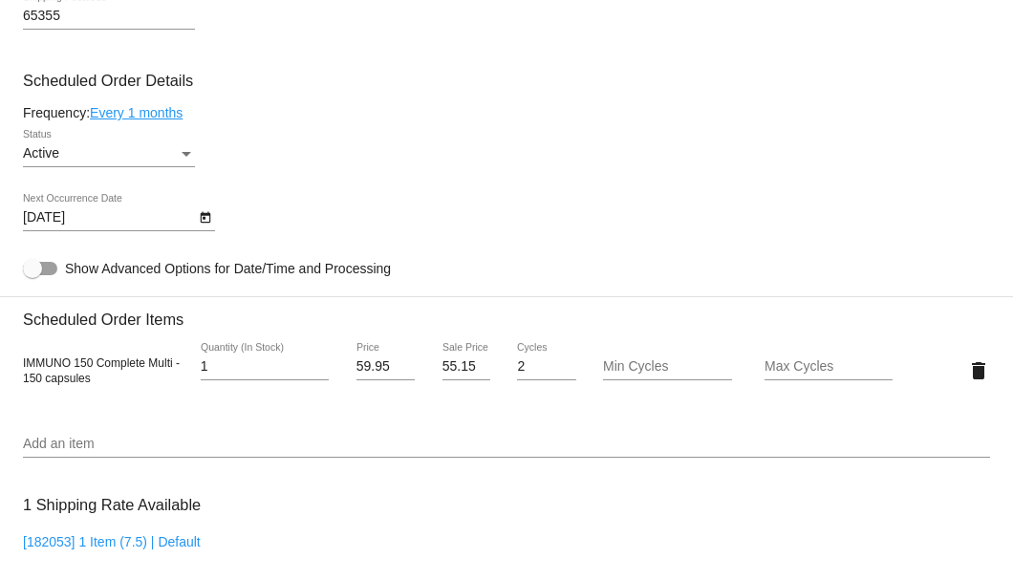
click at [199, 218] on icon "Open calendar" at bounding box center [205, 217] width 13 height 23
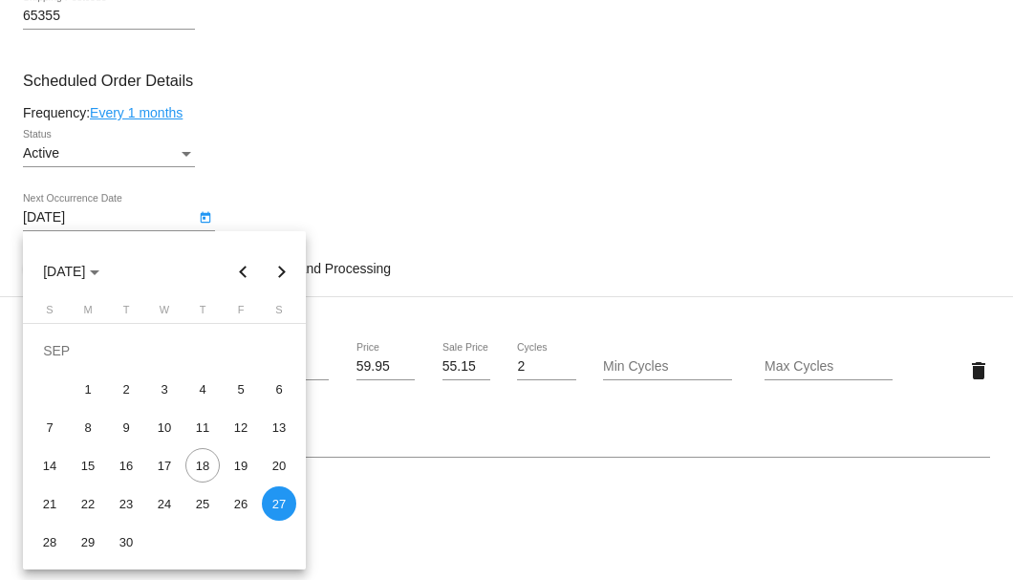
click at [275, 269] on button "Next month" at bounding box center [282, 271] width 38 height 38
click at [89, 503] on div "27" at bounding box center [88, 504] width 34 height 34
type input "10/27/2025"
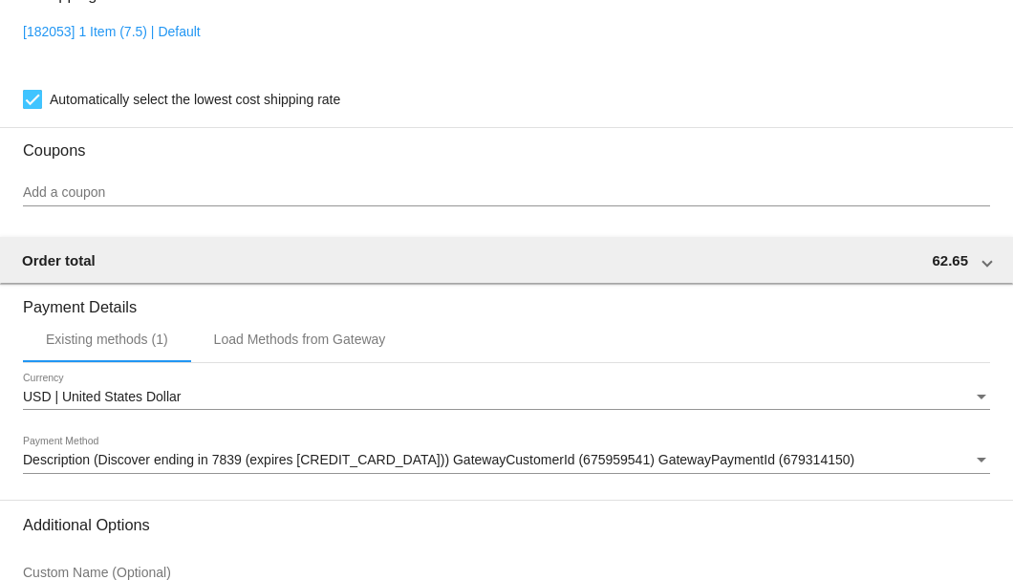
scroll to position [1778, 0]
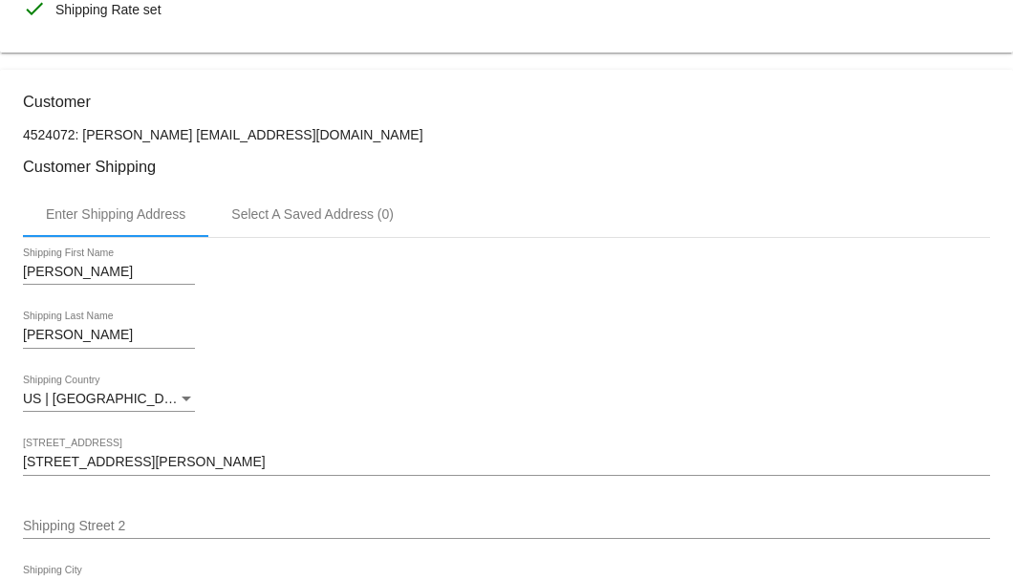
scroll to position [312, 0]
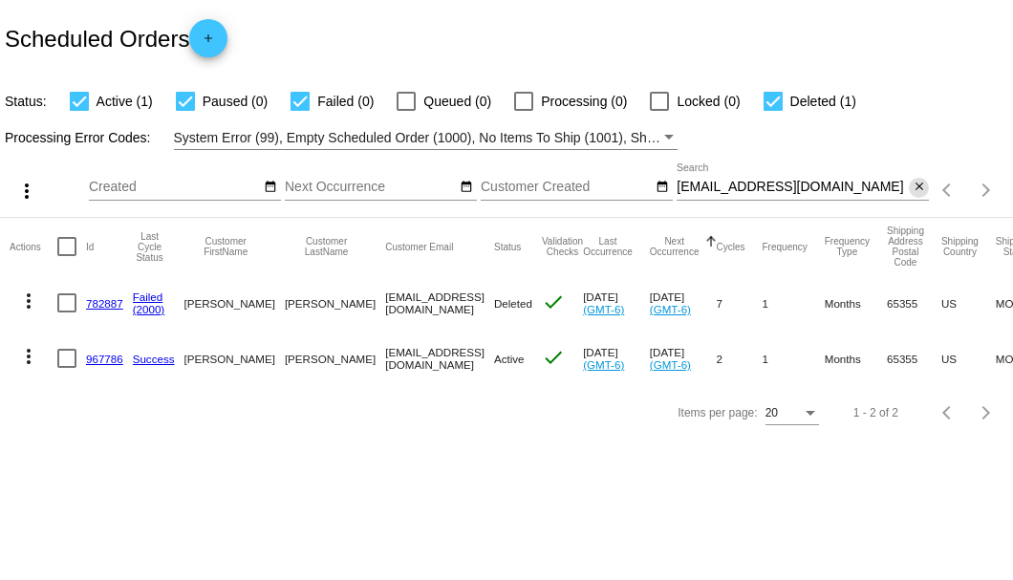
click at [923, 196] on button "close" at bounding box center [919, 188] width 20 height 20
click at [920, 192] on mat-icon "search" at bounding box center [917, 191] width 23 height 30
click at [920, 192] on input "Search" at bounding box center [803, 187] width 252 height 15
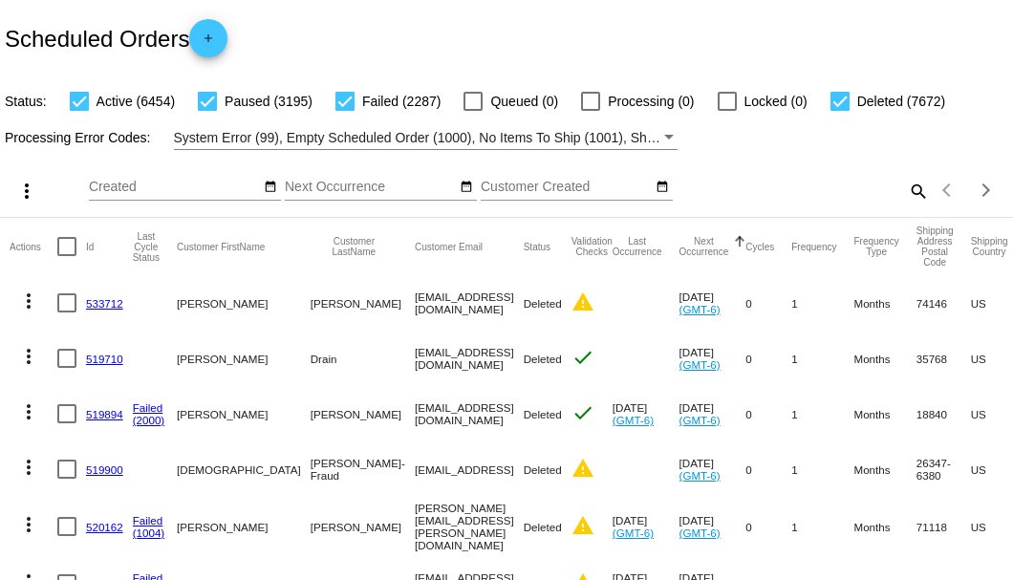
click at [906, 206] on mat-icon "search" at bounding box center [917, 191] width 23 height 30
click at [904, 195] on input "Search" at bounding box center [803, 187] width 252 height 15
paste input "[EMAIL_ADDRESS][DOMAIN_NAME]"
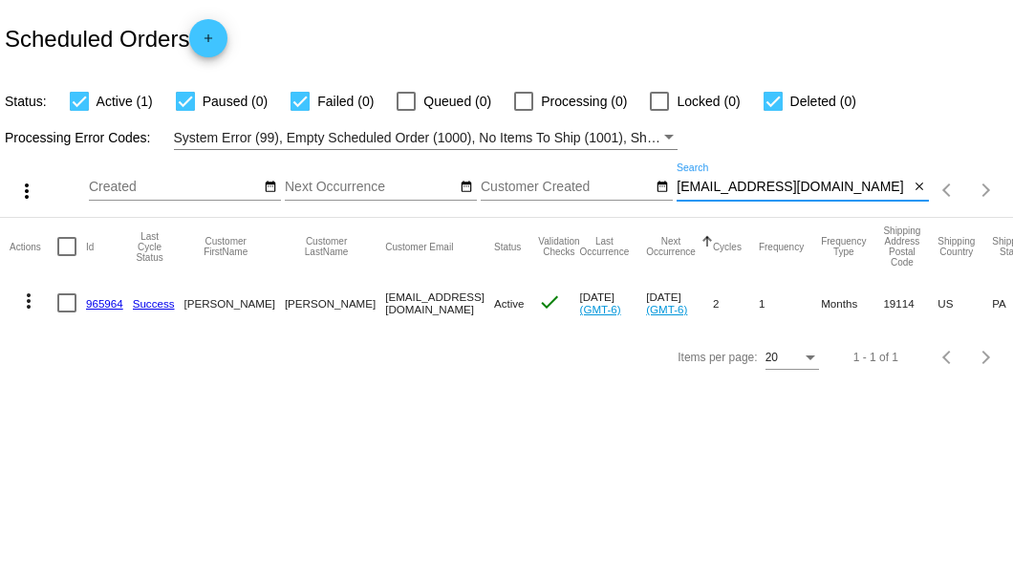
drag, startPoint x: 852, startPoint y: 184, endPoint x: 675, endPoint y: 186, distance: 176.9
click at [675, 186] on div "more_vert Sep Jan Feb Mar [DATE]" at bounding box center [506, 184] width 1013 height 68
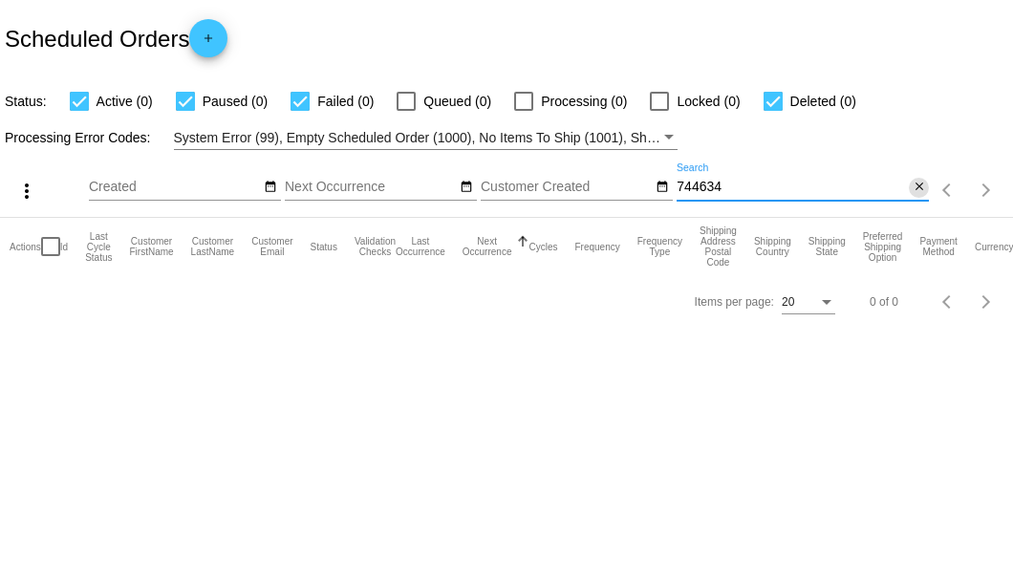
type input "744634"
click at [922, 187] on mat-icon "close" at bounding box center [919, 187] width 13 height 15
click at [922, 187] on mat-icon "search" at bounding box center [917, 191] width 23 height 30
click at [922, 187] on input "Search" at bounding box center [803, 187] width 252 height 15
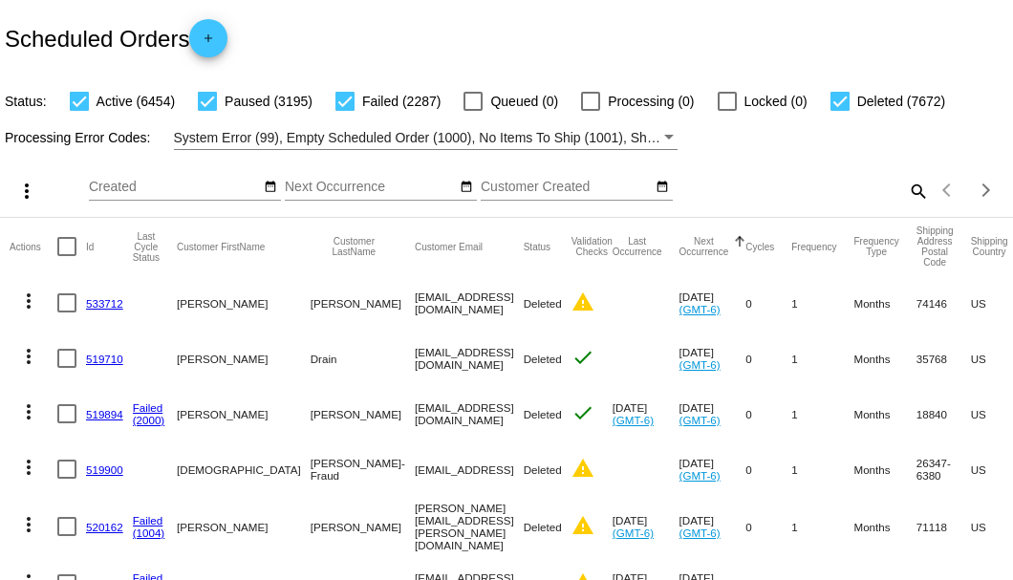
click at [912, 206] on mat-icon "search" at bounding box center [917, 191] width 23 height 30
click at [912, 195] on input "Search" at bounding box center [803, 187] width 252 height 15
paste input "[EMAIL_ADDRESS][DOMAIN_NAME]"
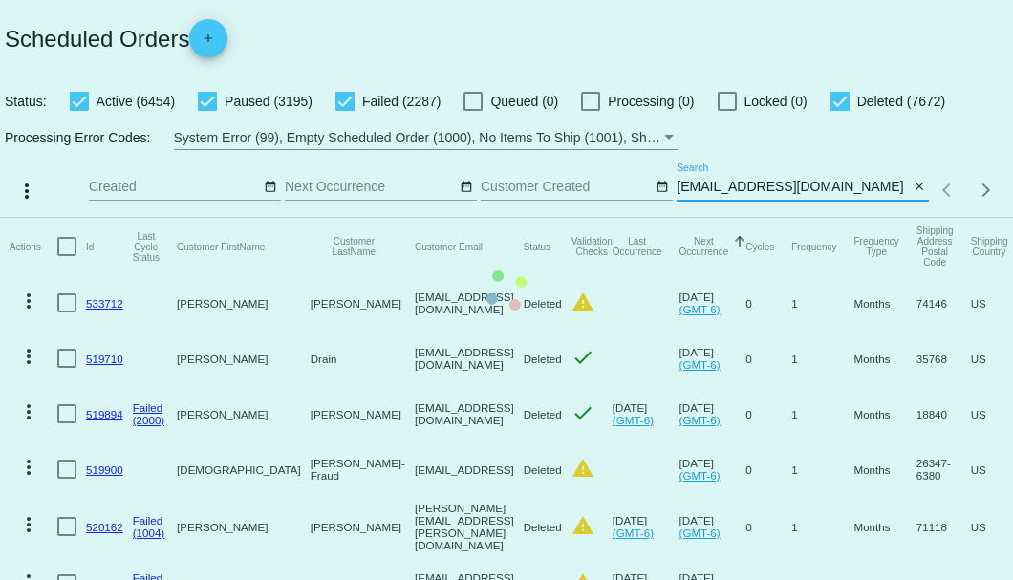
scroll to position [0, 1]
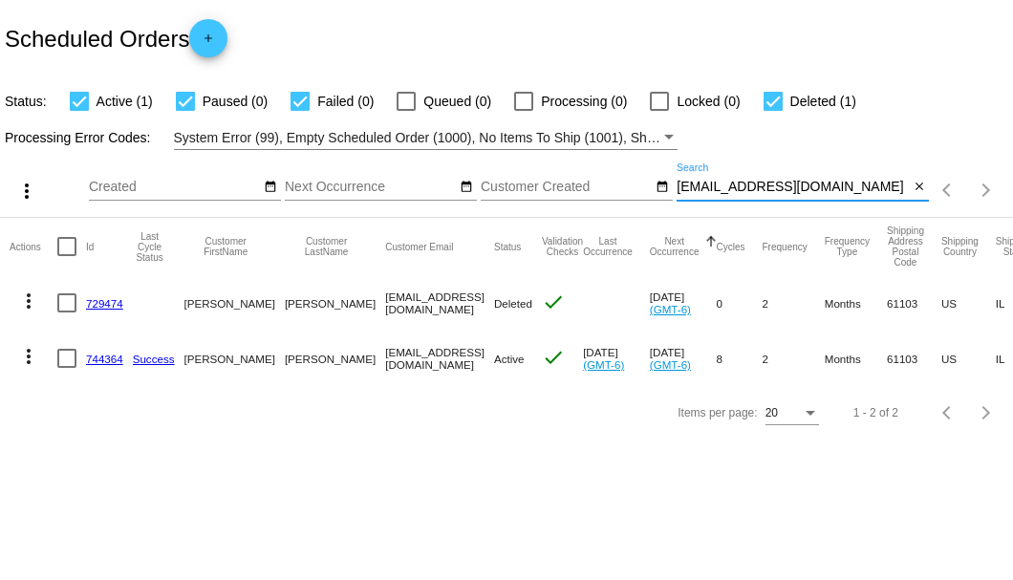
type input "[EMAIL_ADDRESS][DOMAIN_NAME]"
click at [95, 356] on link "744364" at bounding box center [104, 359] width 37 height 12
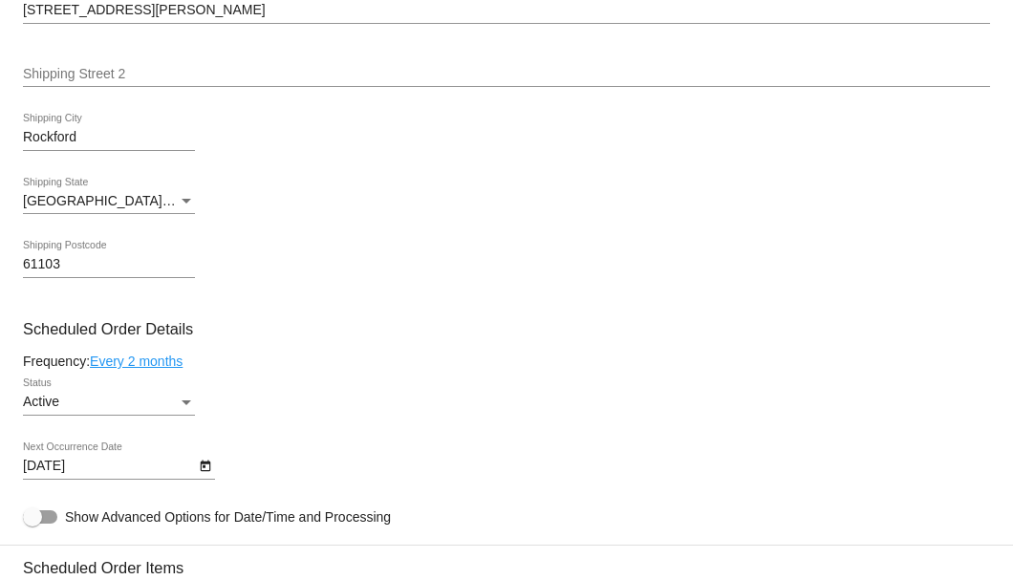
scroll to position [1019, 0]
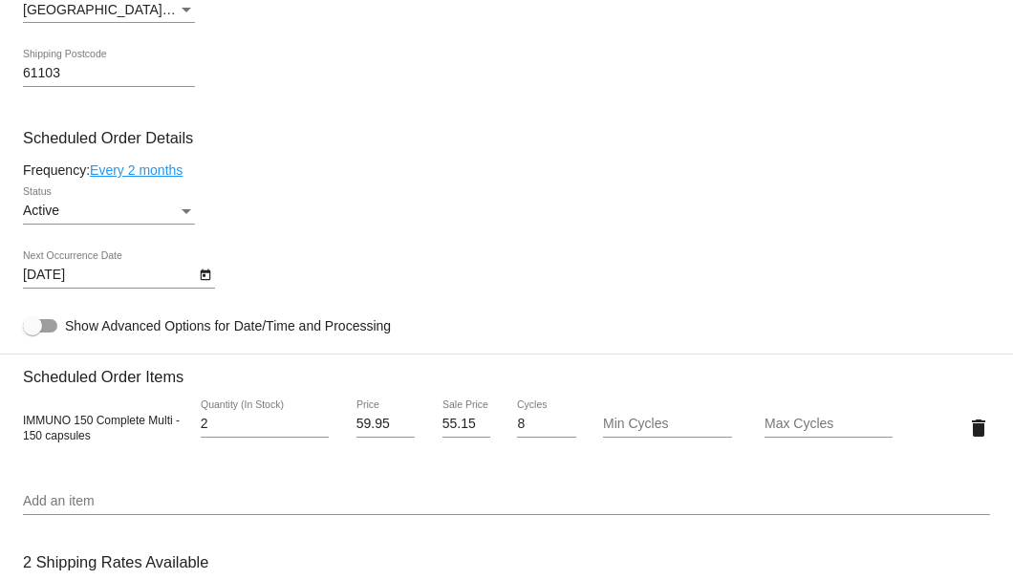
click at [216, 281] on div "[DATE] Next Occurrence Date" at bounding box center [506, 278] width 967 height 54
click at [206, 273] on icon "Open calendar" at bounding box center [205, 275] width 11 height 11
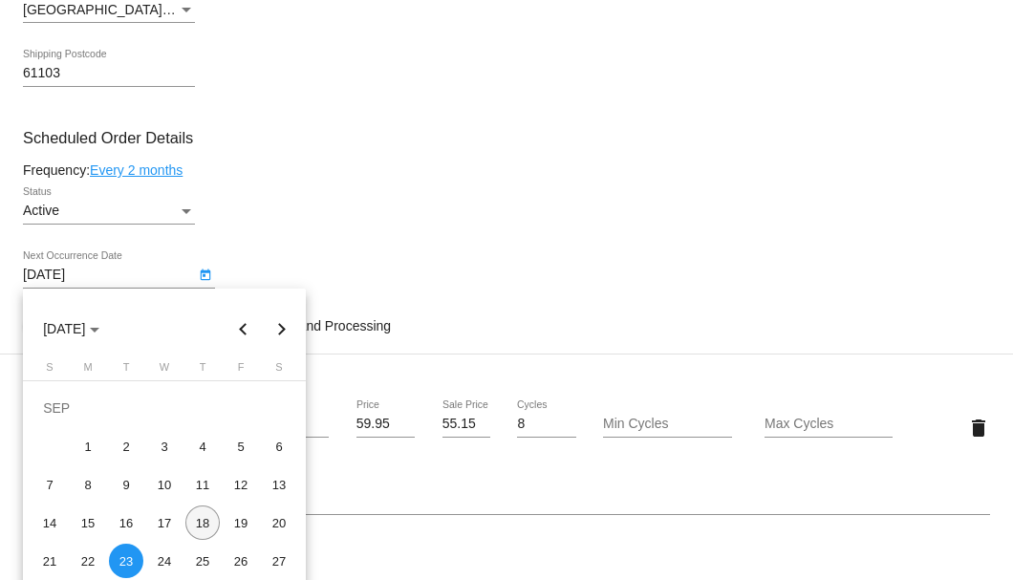
click at [201, 522] on div "18" at bounding box center [202, 523] width 34 height 34
type input "[DATE]"
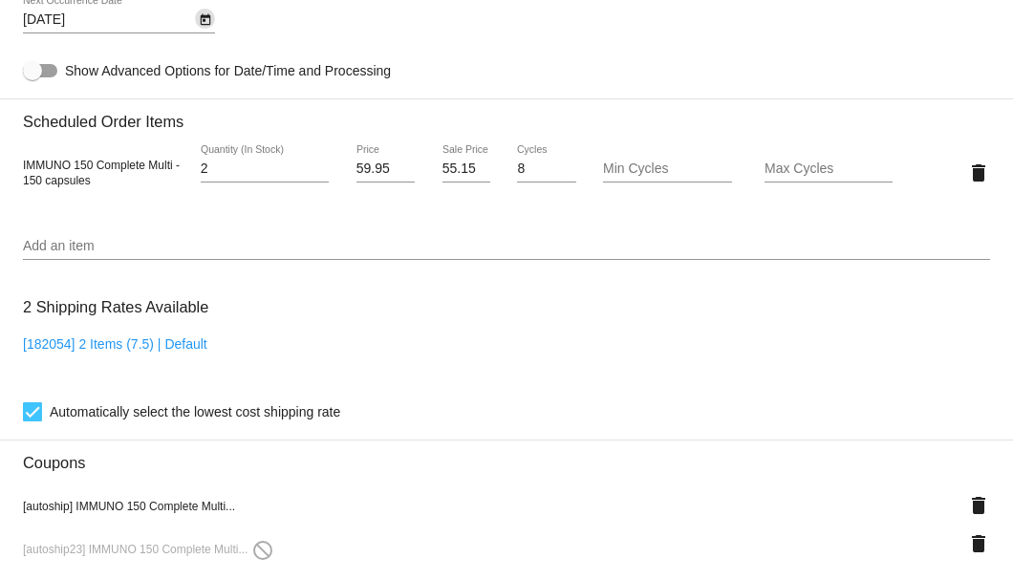
scroll to position [1465, 0]
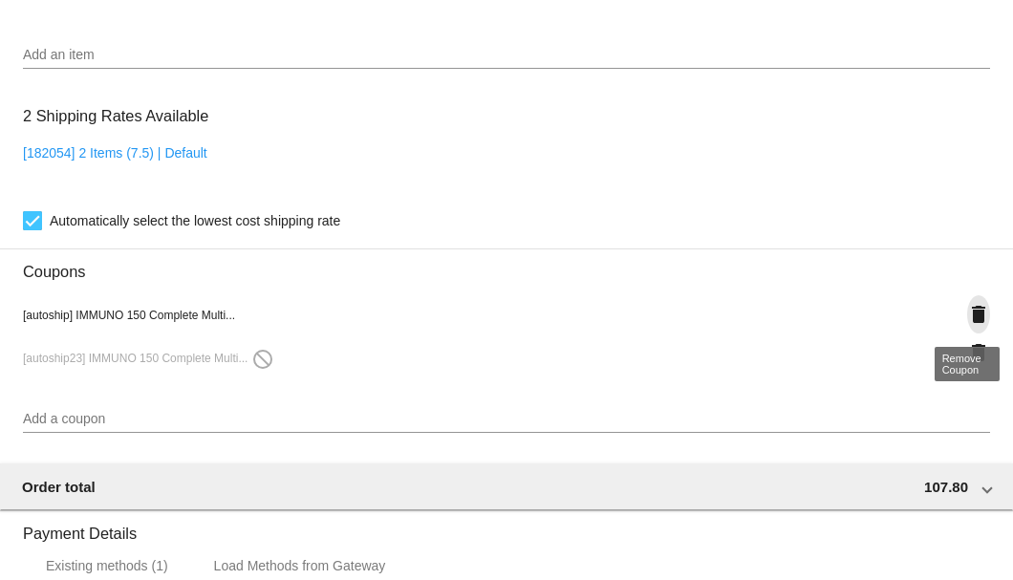
click at [970, 317] on mat-icon "delete" at bounding box center [978, 314] width 23 height 23
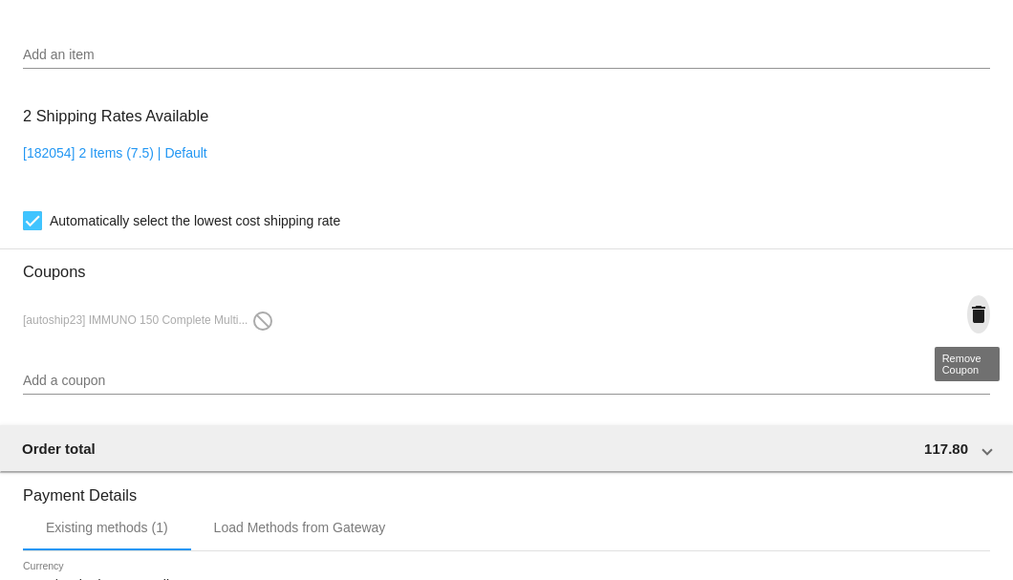
click at [969, 316] on mat-icon "delete" at bounding box center [978, 314] width 23 height 23
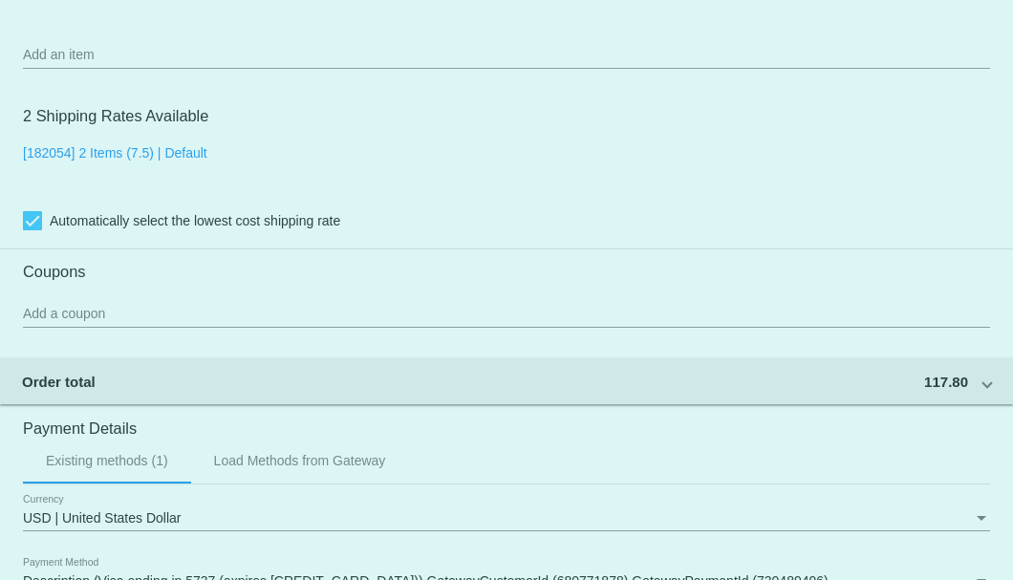
scroll to position [1274, 0]
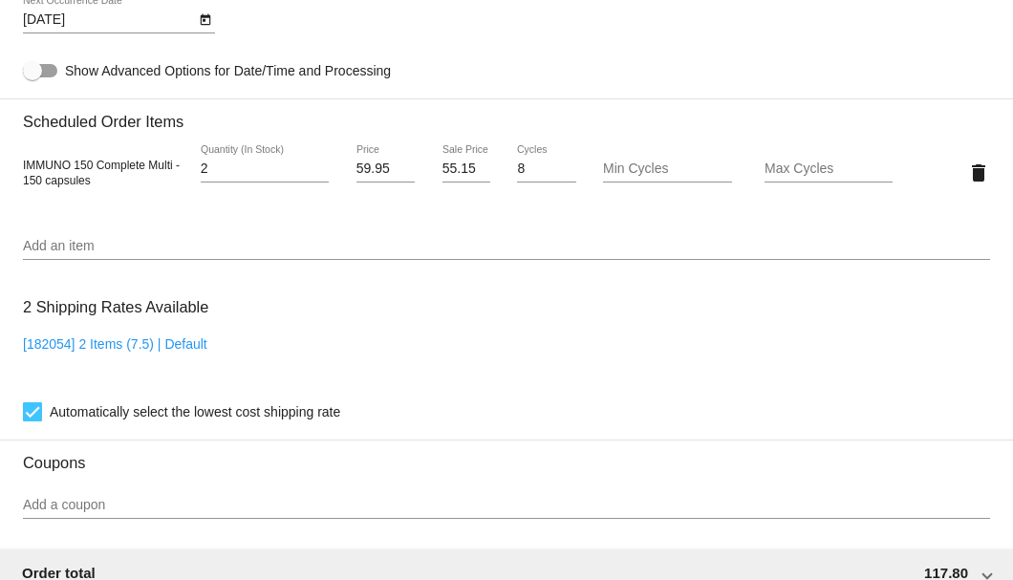
click at [454, 174] on input "55.15" at bounding box center [467, 169] width 48 height 15
type input "54.15"
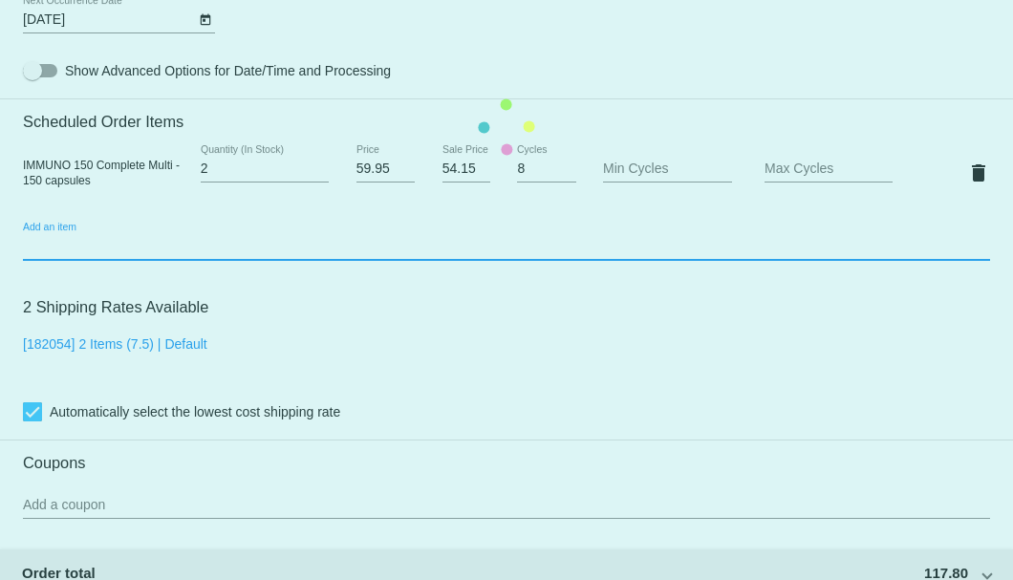
click at [442, 252] on mat-card "Customer 4923693: [PERSON_NAME] [EMAIL_ADDRESS][DOMAIN_NAME] Customer Shipping …" at bounding box center [506, 127] width 1013 height 1912
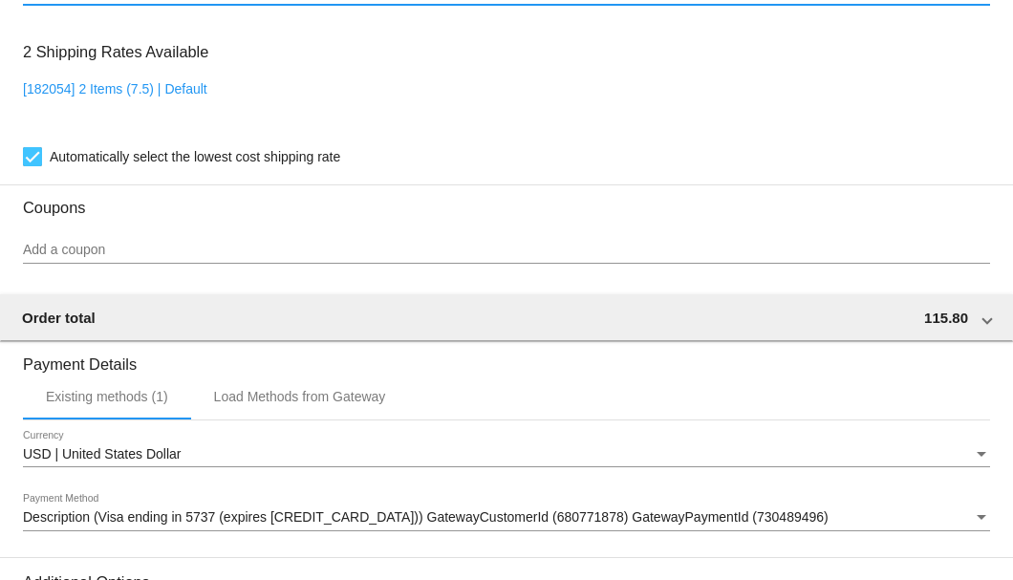
scroll to position [1778, 0]
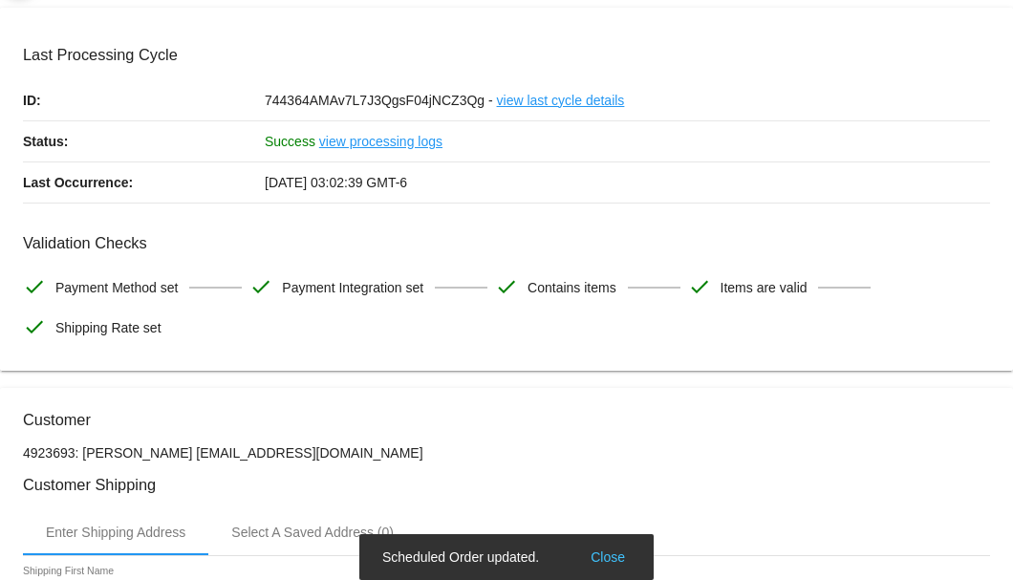
scroll to position [0, 0]
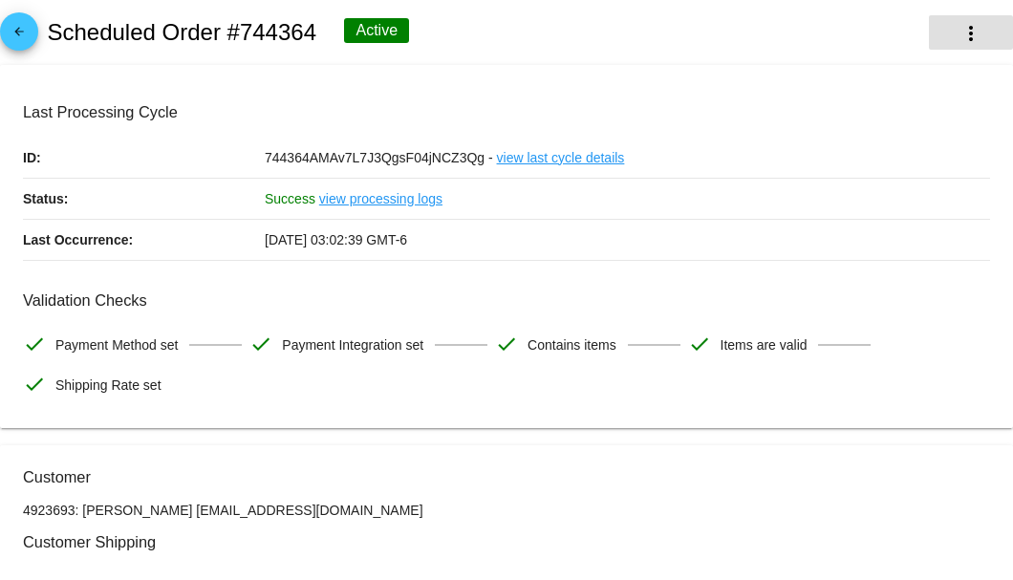
click at [960, 32] on mat-icon "more_vert" at bounding box center [971, 33] width 23 height 23
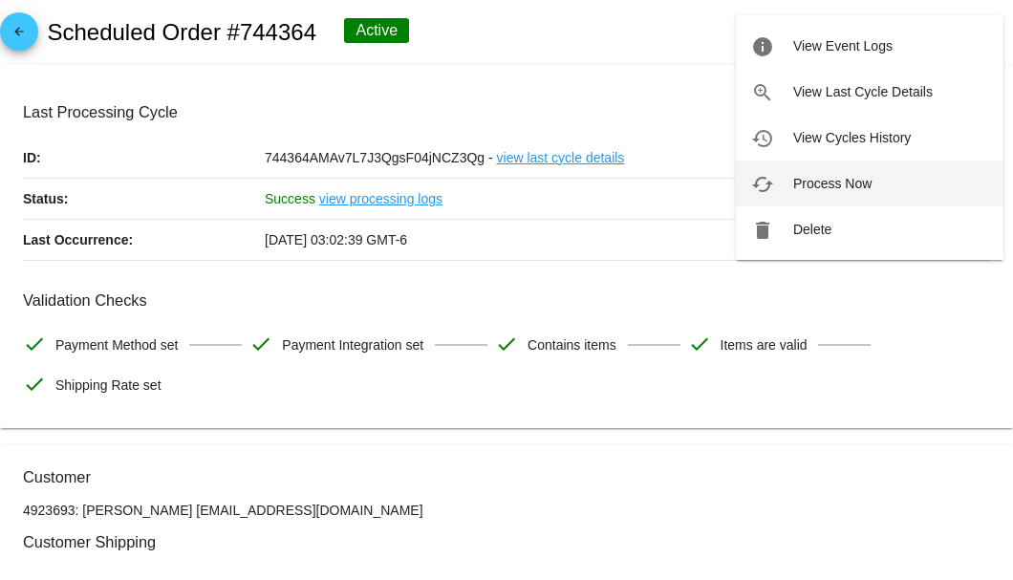
click at [862, 182] on span "Process Now" at bounding box center [832, 183] width 78 height 15
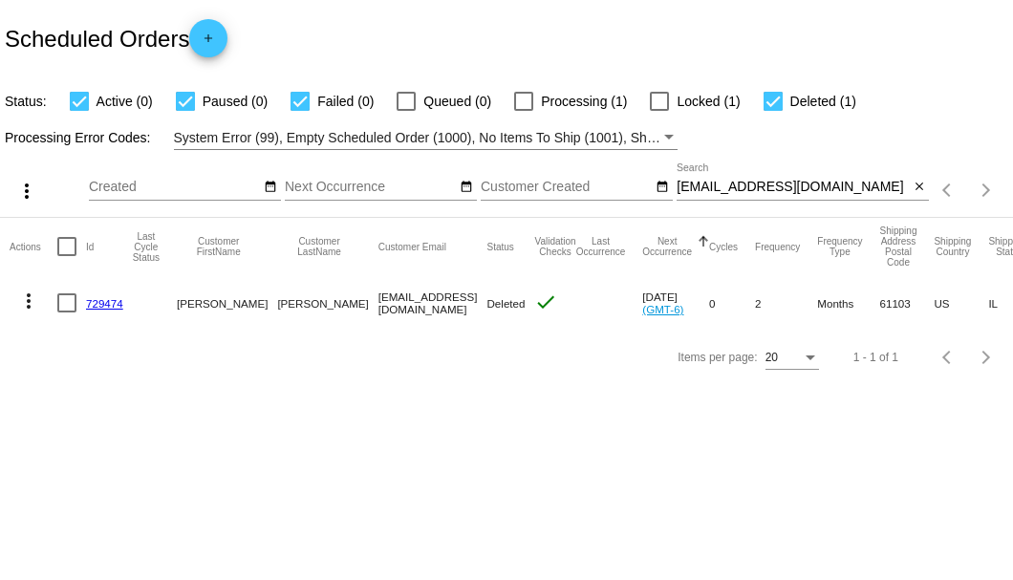
click at [906, 193] on input "[EMAIL_ADDRESS][DOMAIN_NAME]" at bounding box center [793, 187] width 232 height 15
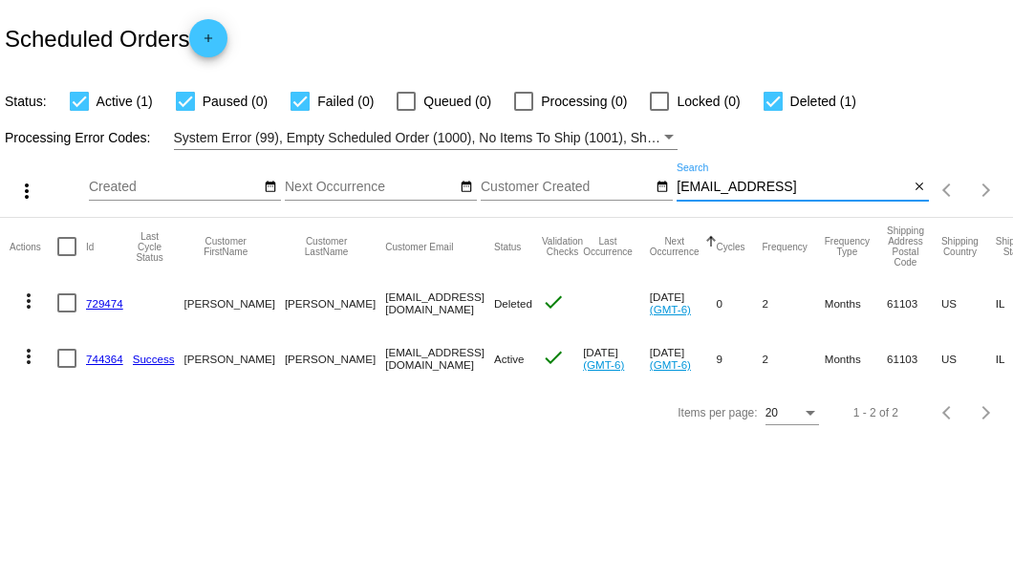
type input "[EMAIL_ADDRESS][DOMAIN_NAME]"
click at [920, 188] on mat-icon "close" at bounding box center [919, 187] width 13 height 15
